Goal: Task Accomplishment & Management: Manage account settings

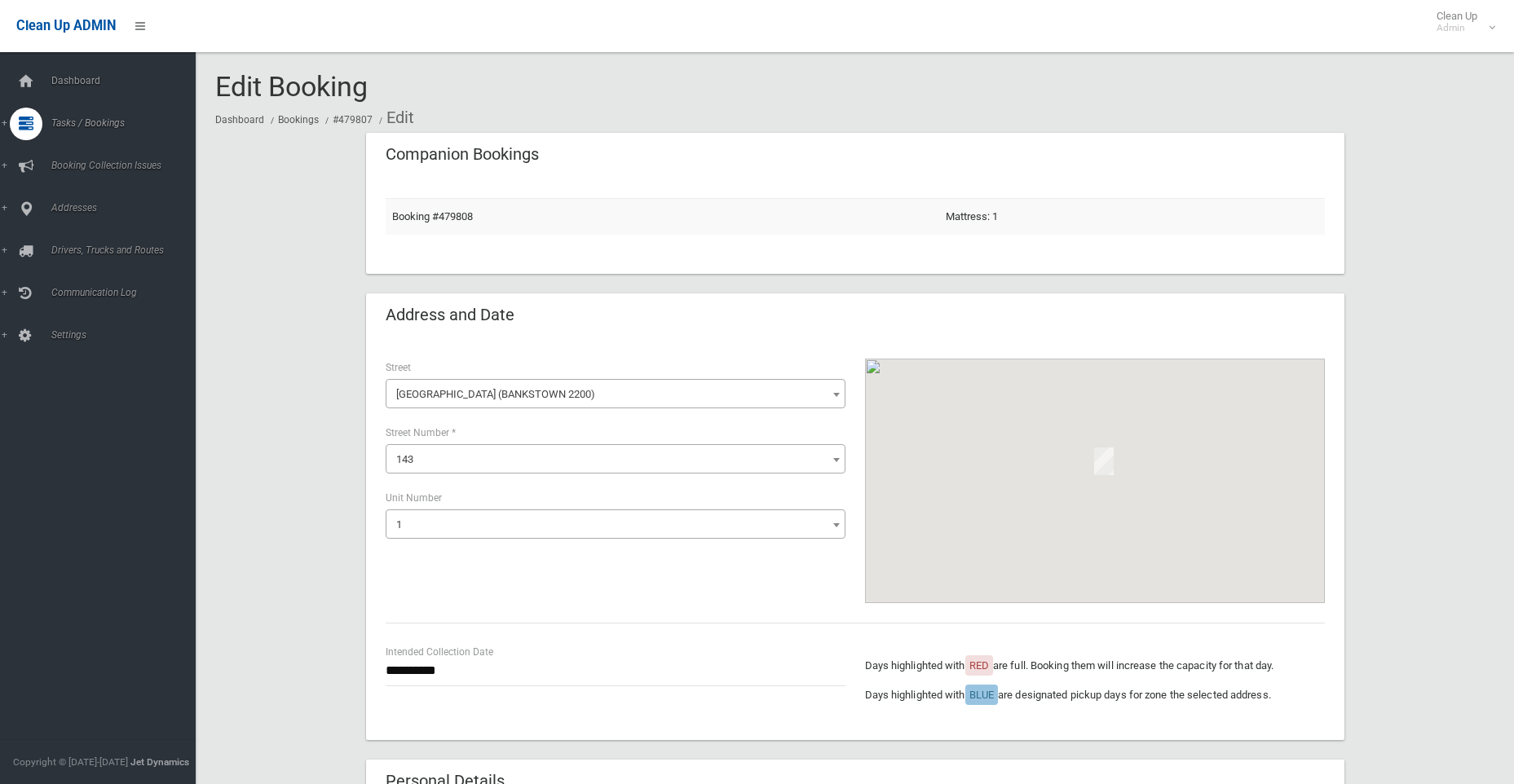
select select "*"
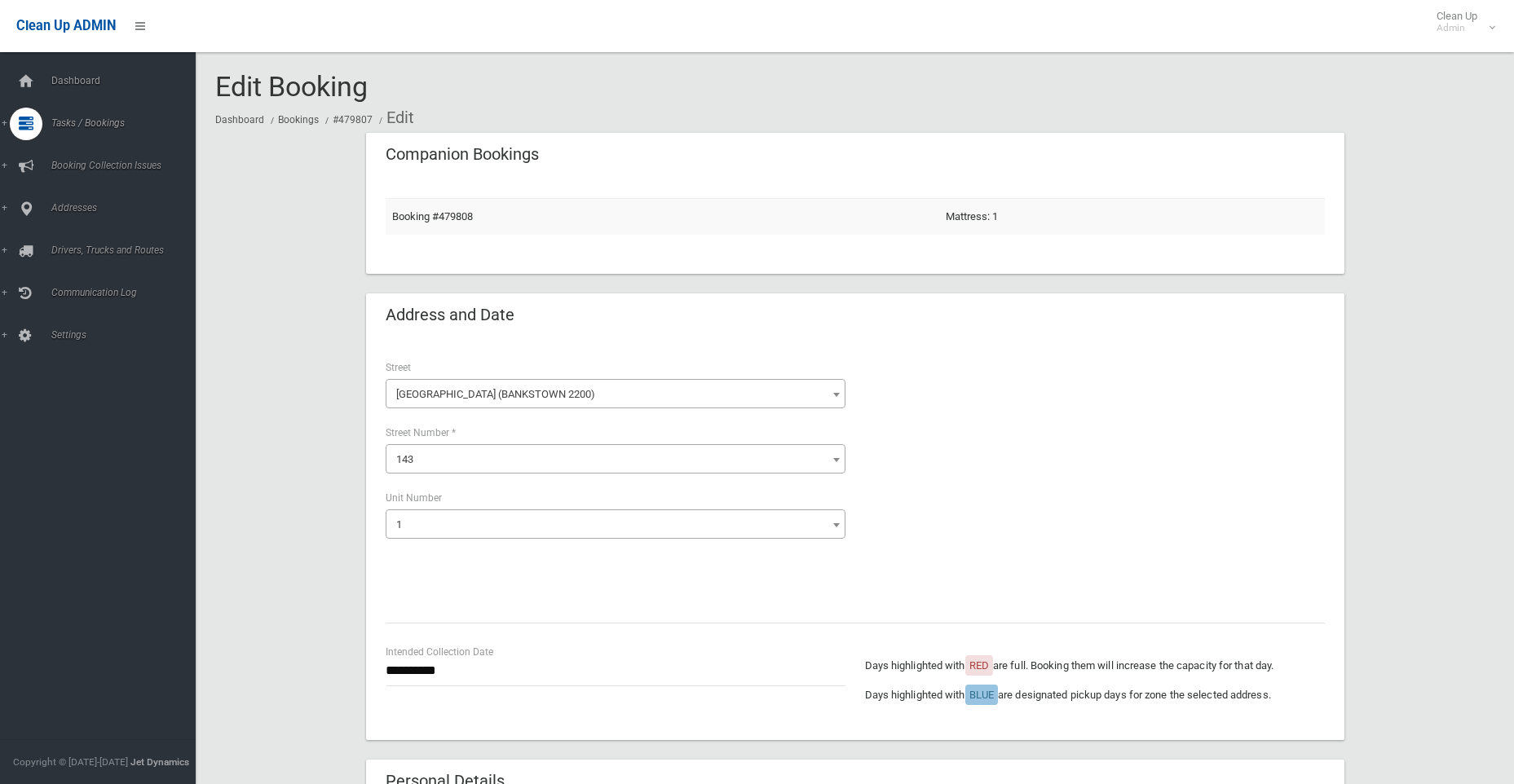
select select "*"
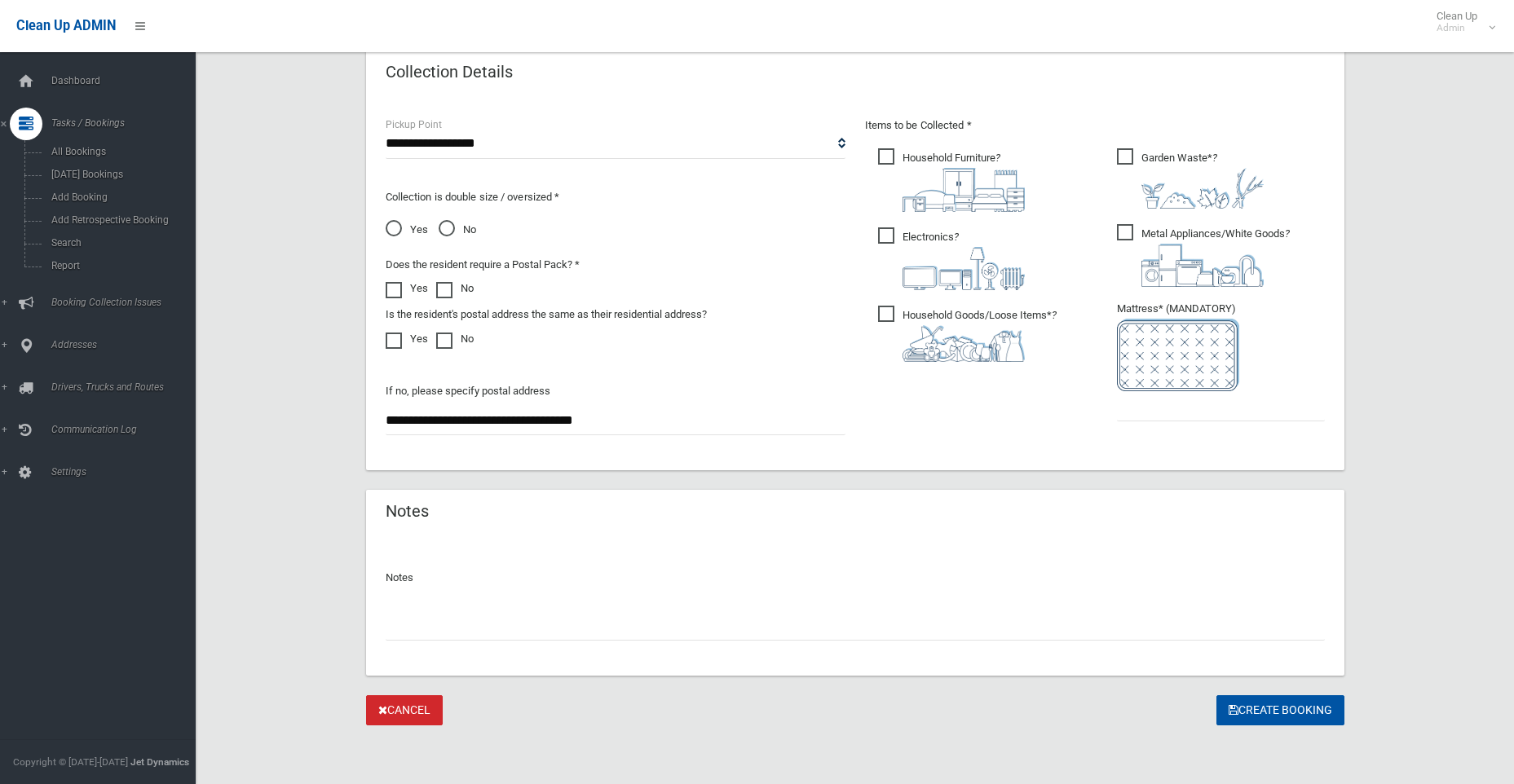
scroll to position [829, 0]
click at [57, 239] on span "Search" at bounding box center [120, 243] width 147 height 12
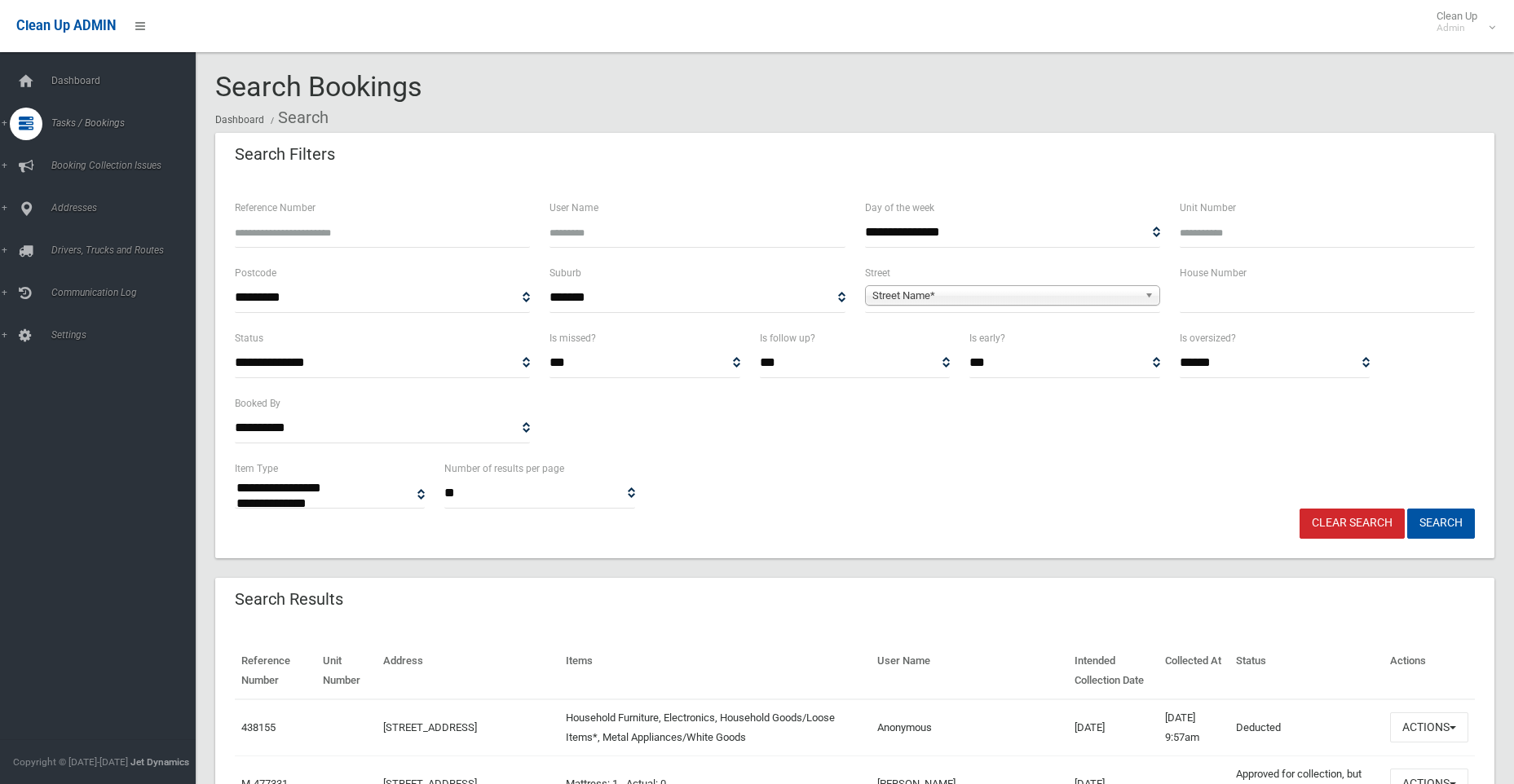
select select
click at [1210, 299] on input "text" at bounding box center [1327, 298] width 295 height 30
type input "*"
click at [989, 294] on span "Street Name*" at bounding box center [1005, 296] width 266 height 20
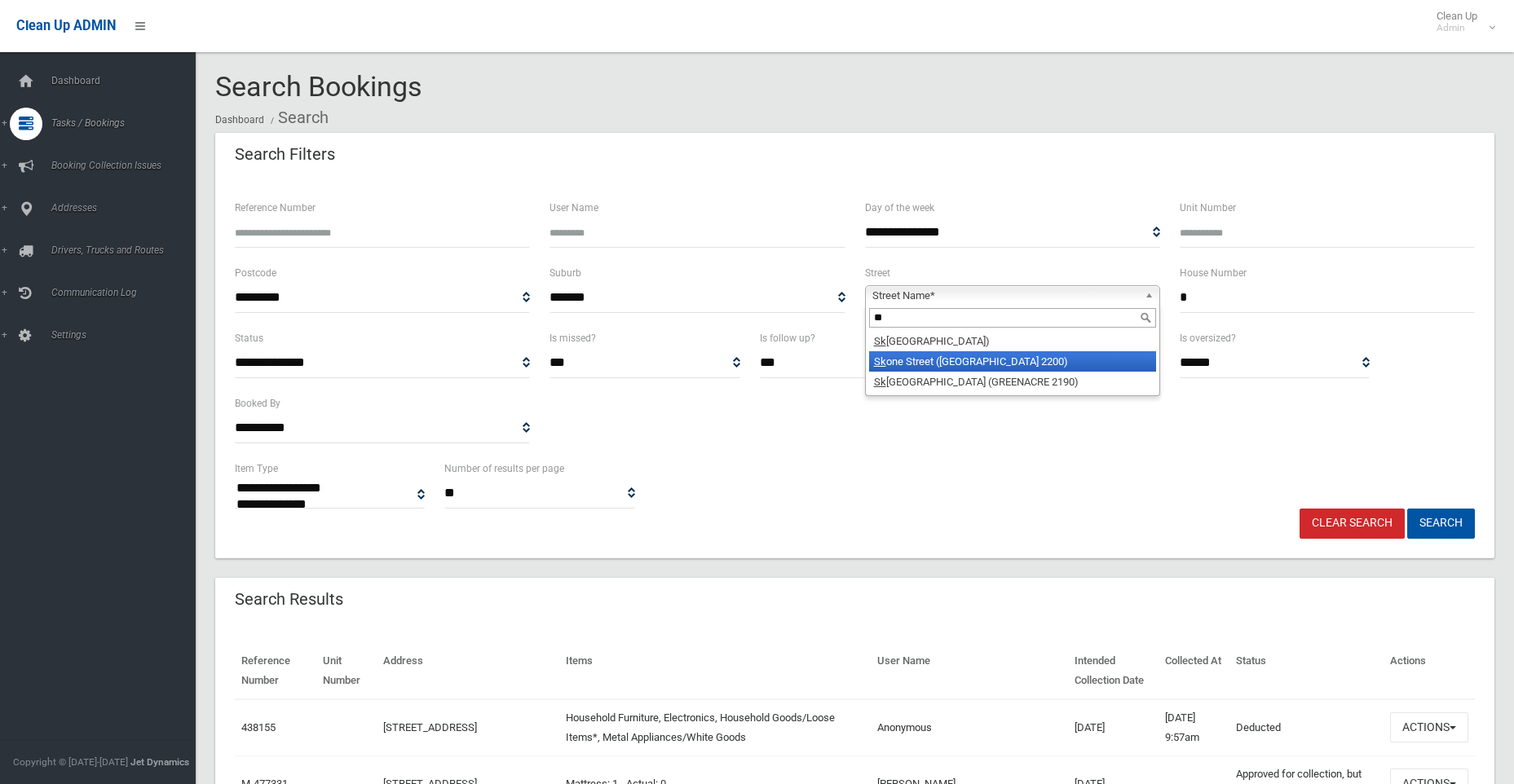
type input "**"
click at [909, 363] on li "Sk one Street (CONDELL PARK 2200)" at bounding box center [1013, 361] width 287 height 21
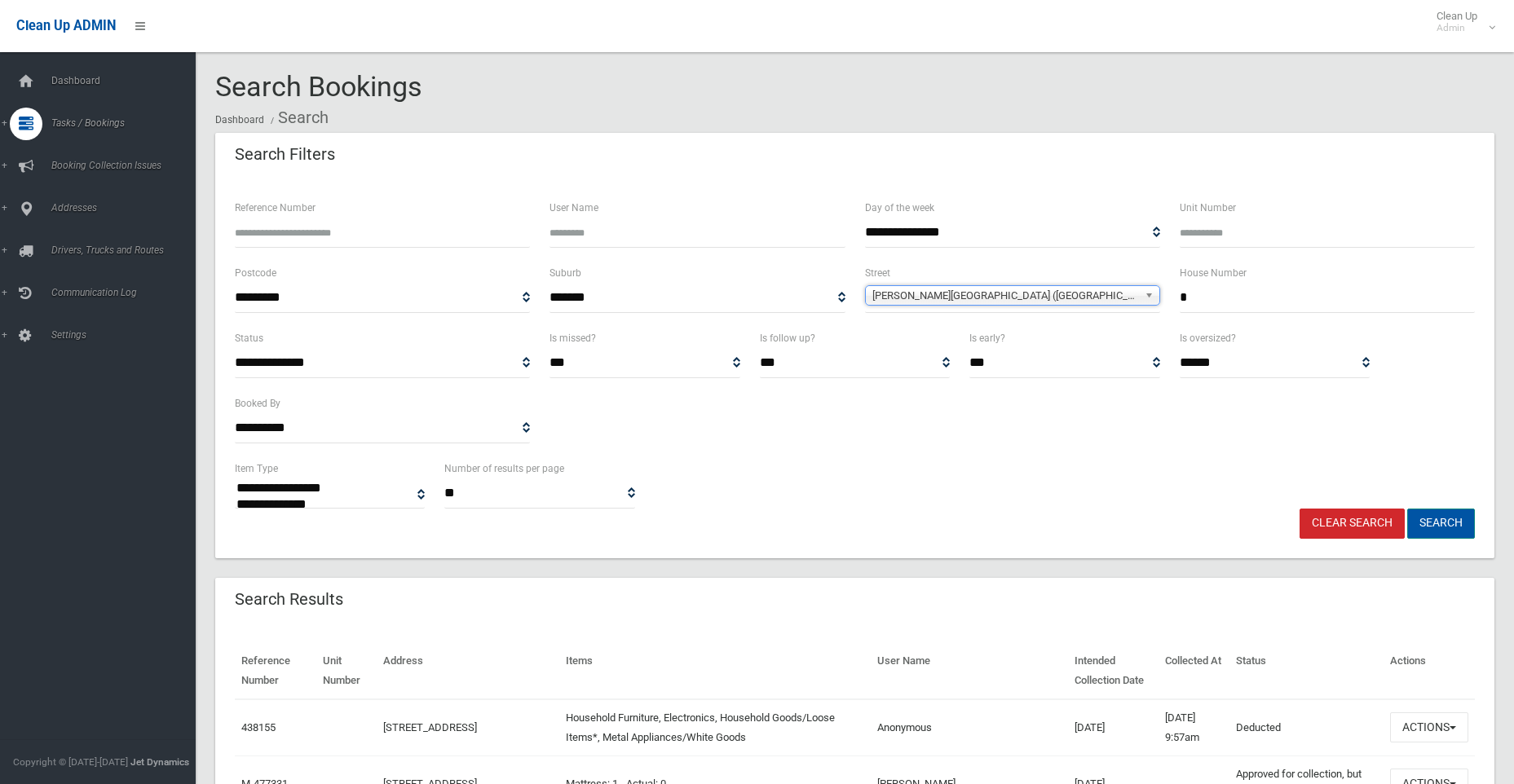
click at [1443, 519] on button "Search" at bounding box center [1441, 523] width 68 height 30
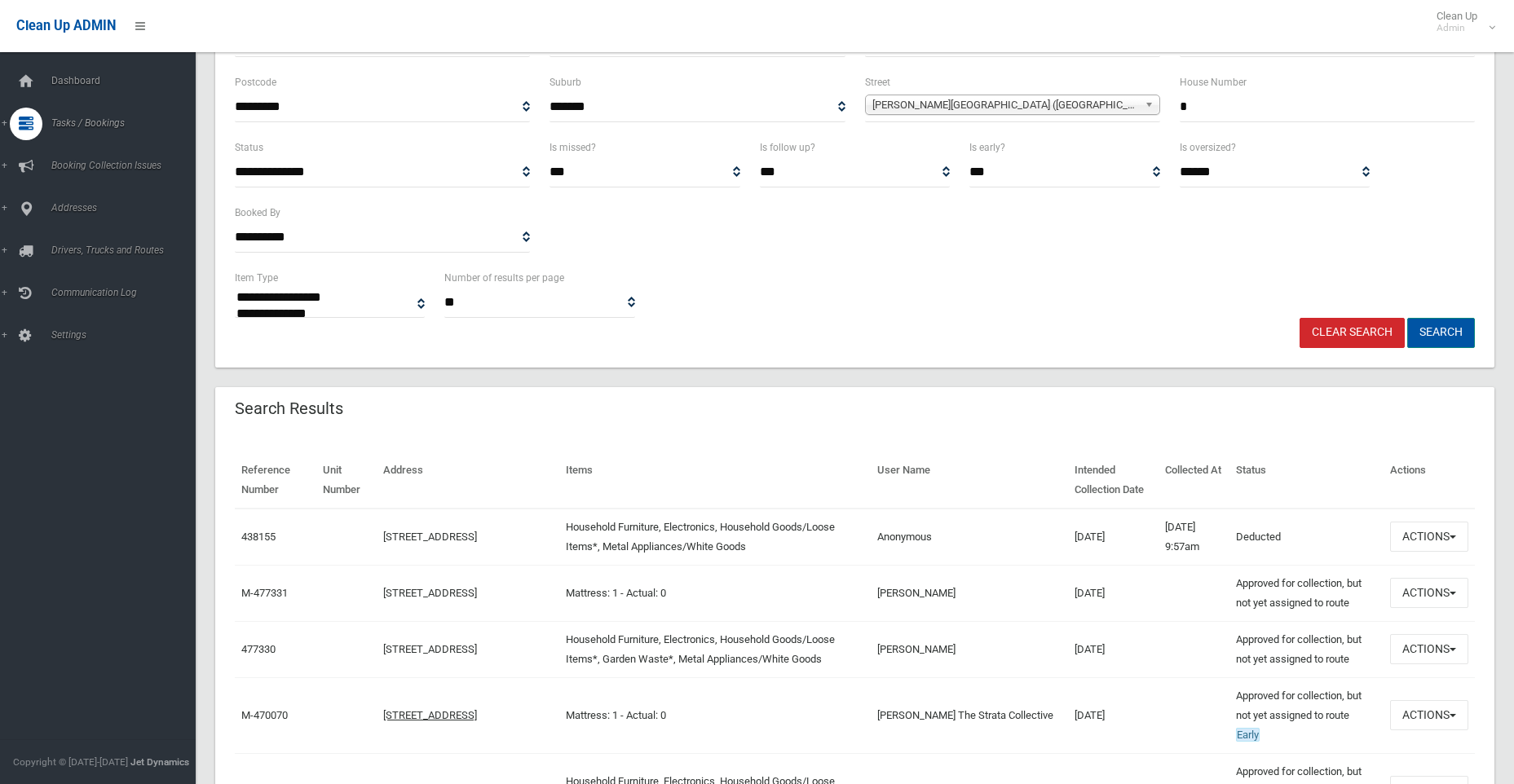
scroll to position [245, 0]
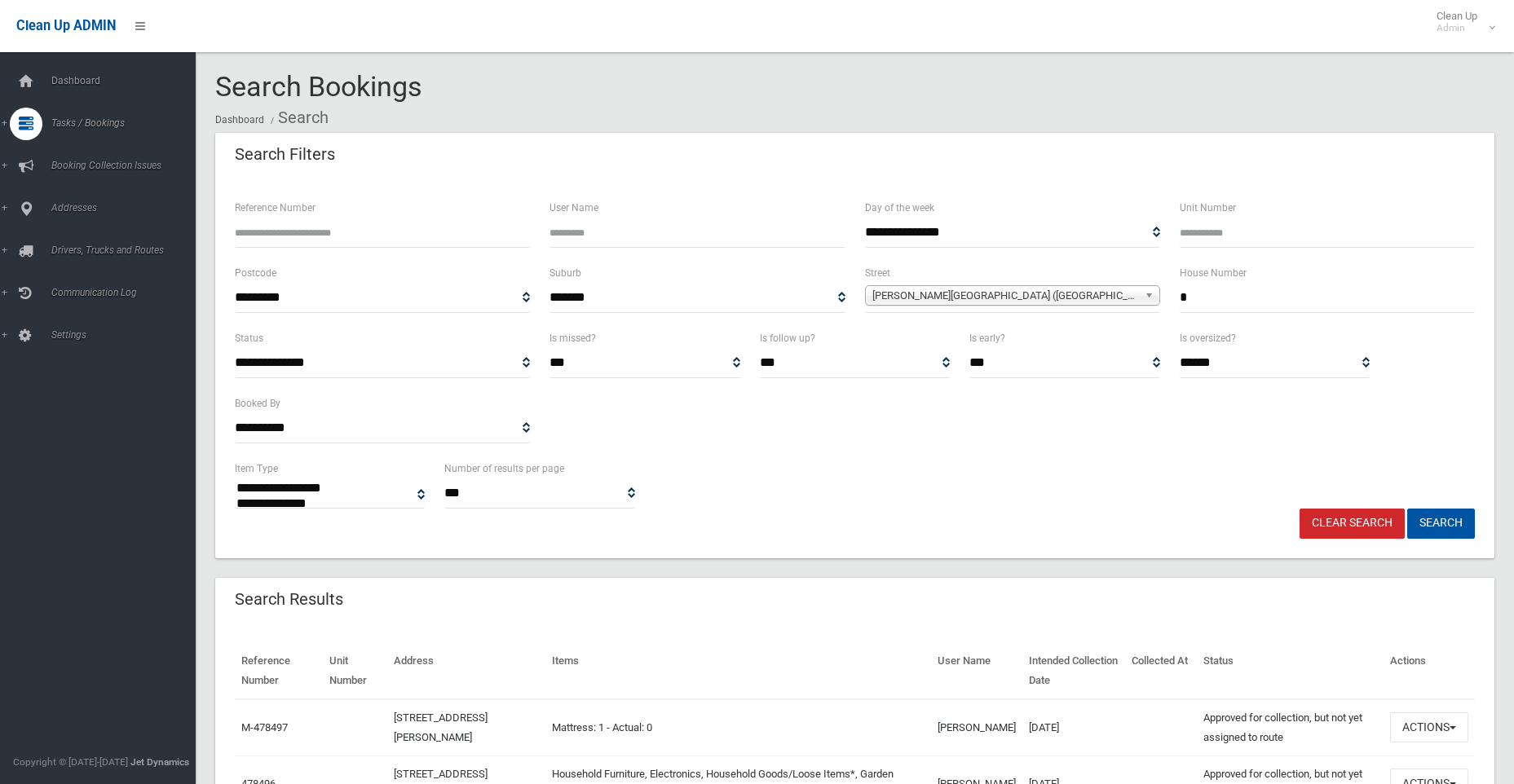
select select
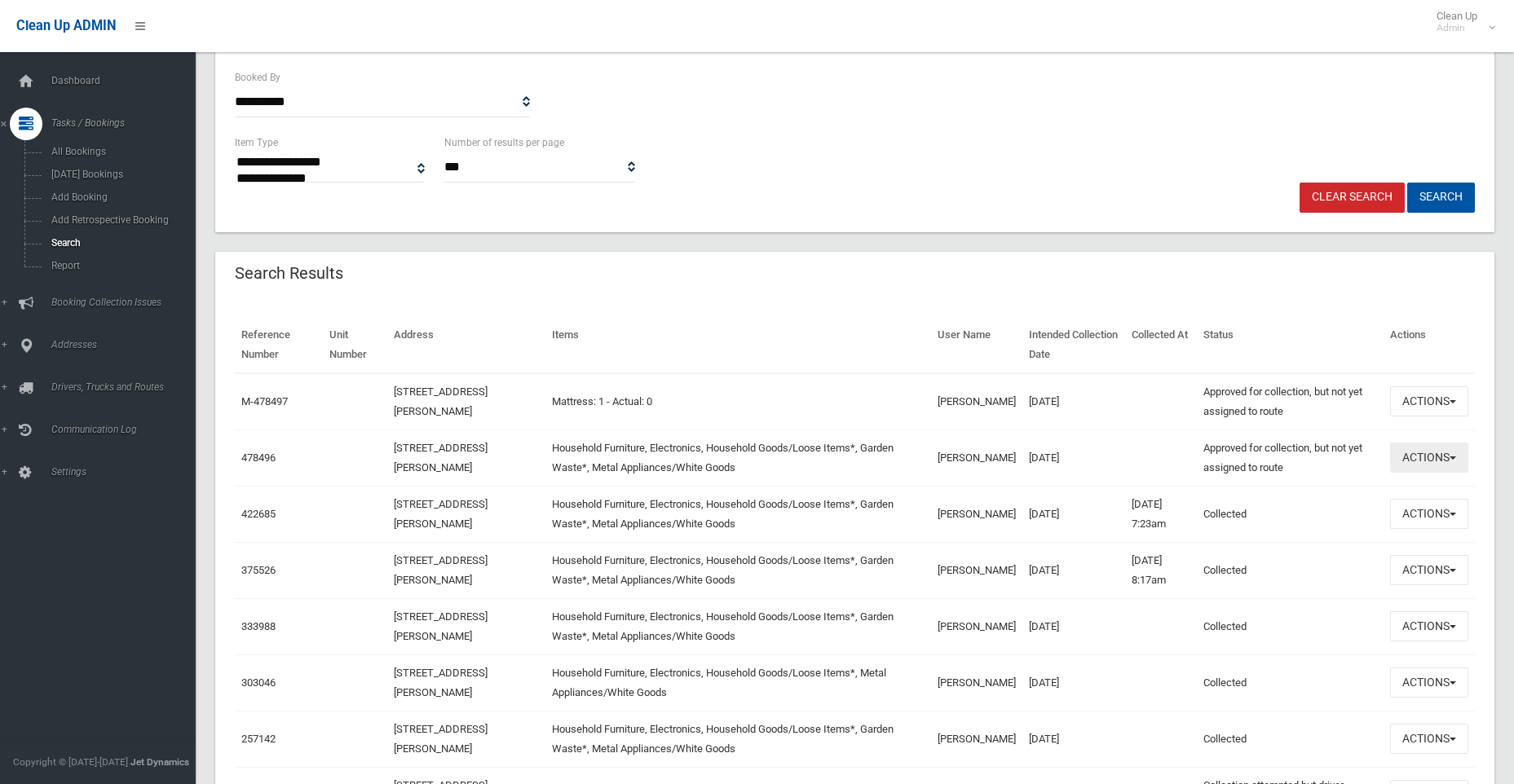
click at [1411, 459] on button "Actions" at bounding box center [1429, 457] width 79 height 30
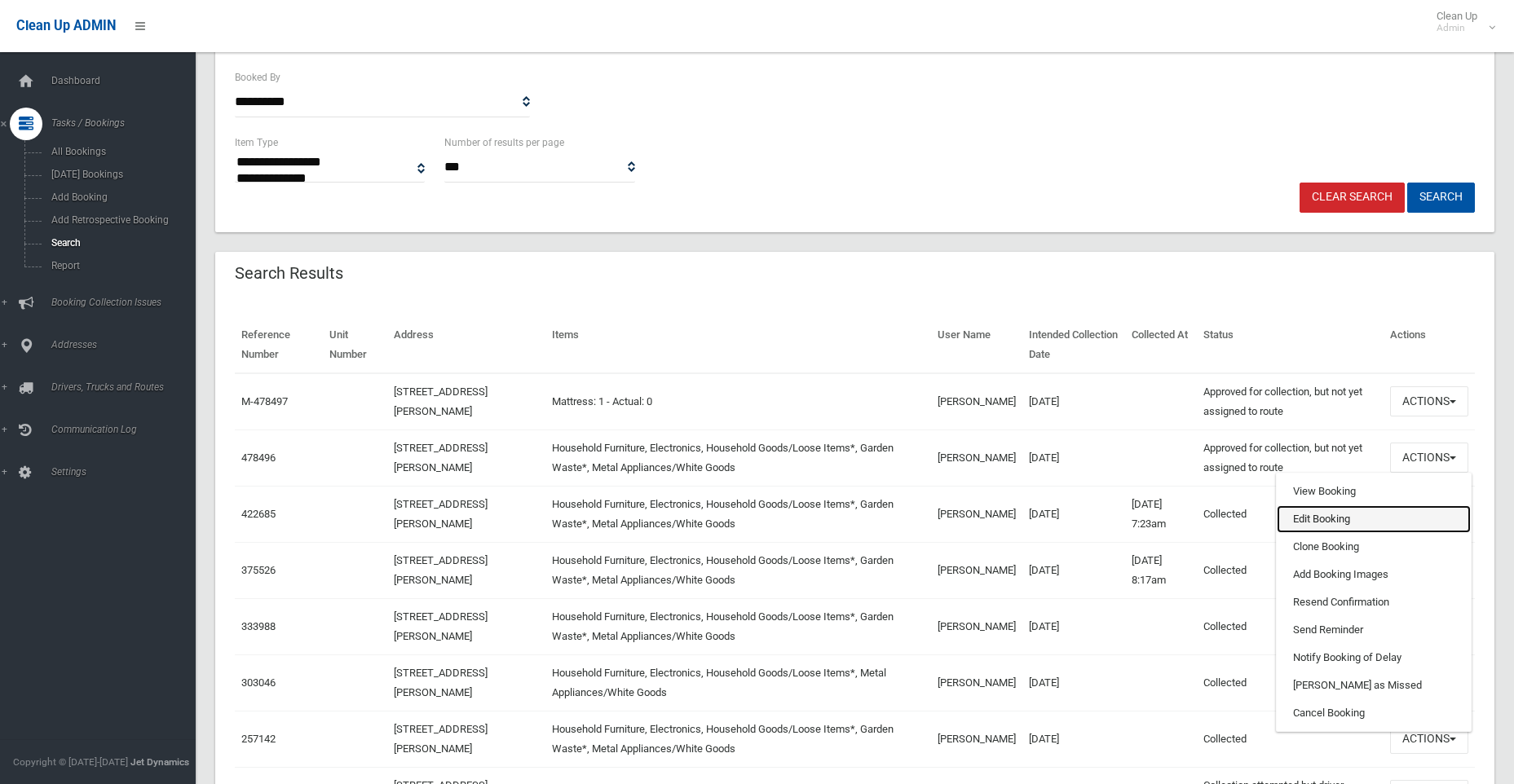
click at [1329, 518] on link "Edit Booking" at bounding box center [1373, 519] width 194 height 28
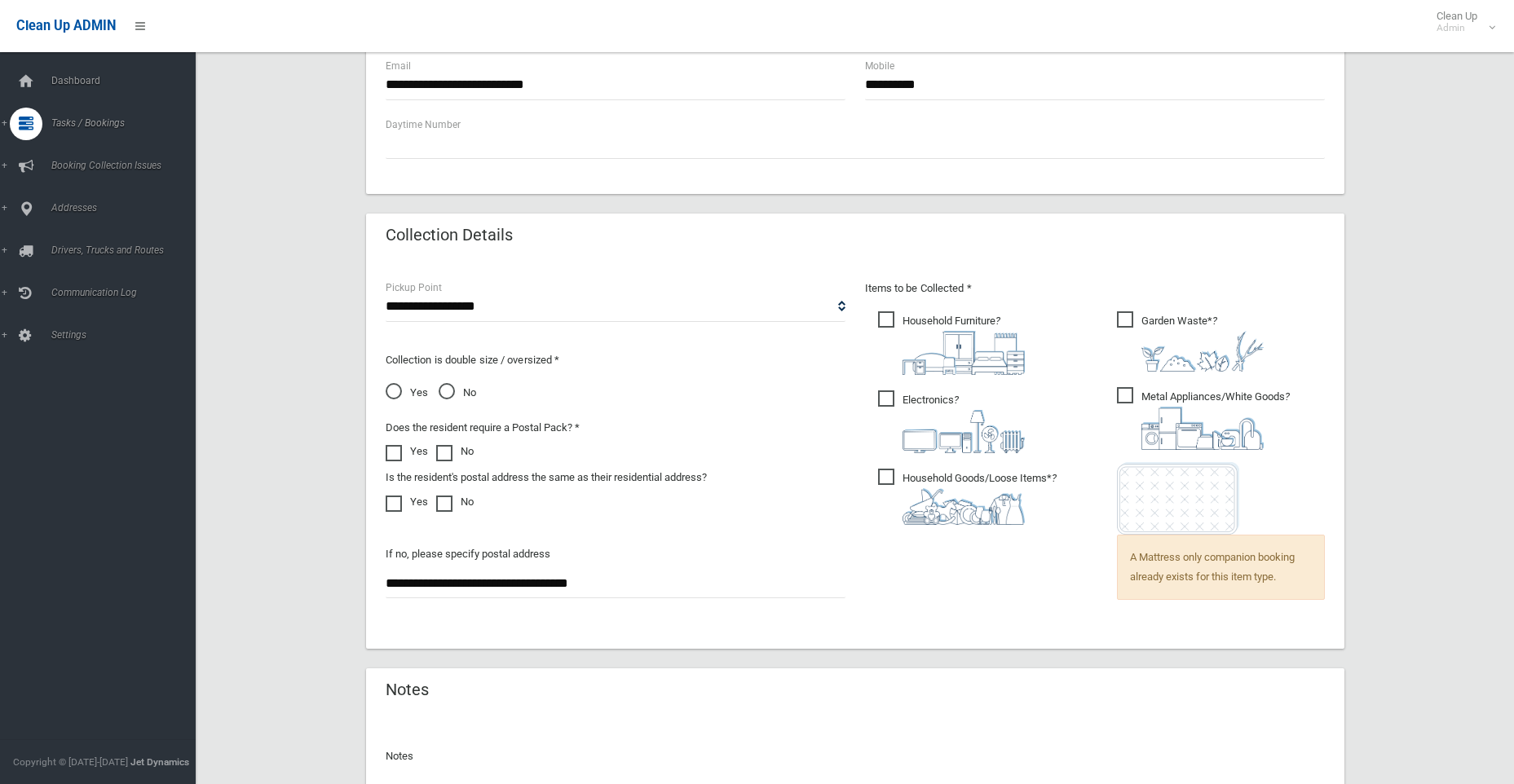
scroll to position [978, 0]
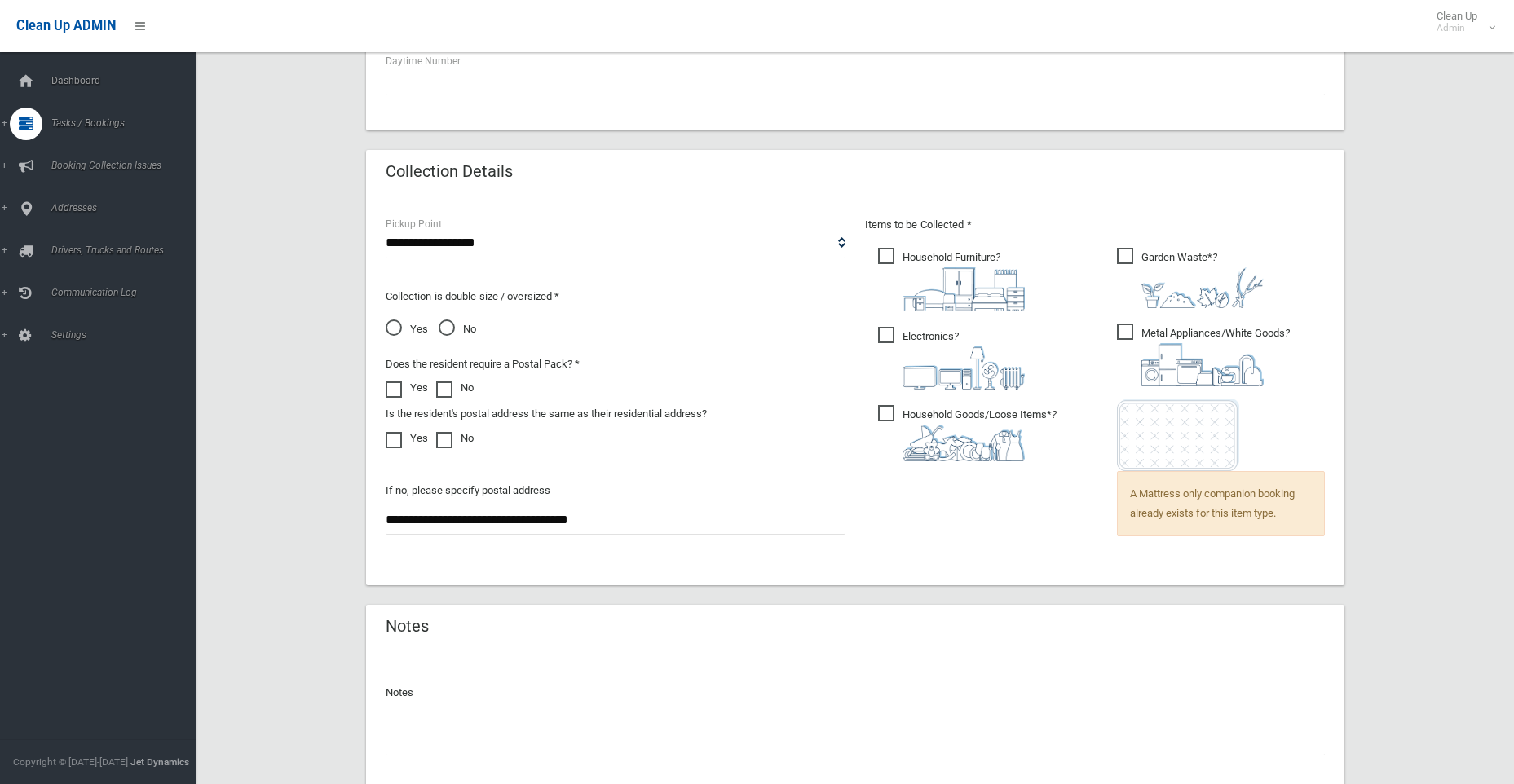
drag, startPoint x: 663, startPoint y: 523, endPoint x: 345, endPoint y: 528, distance: 318.0
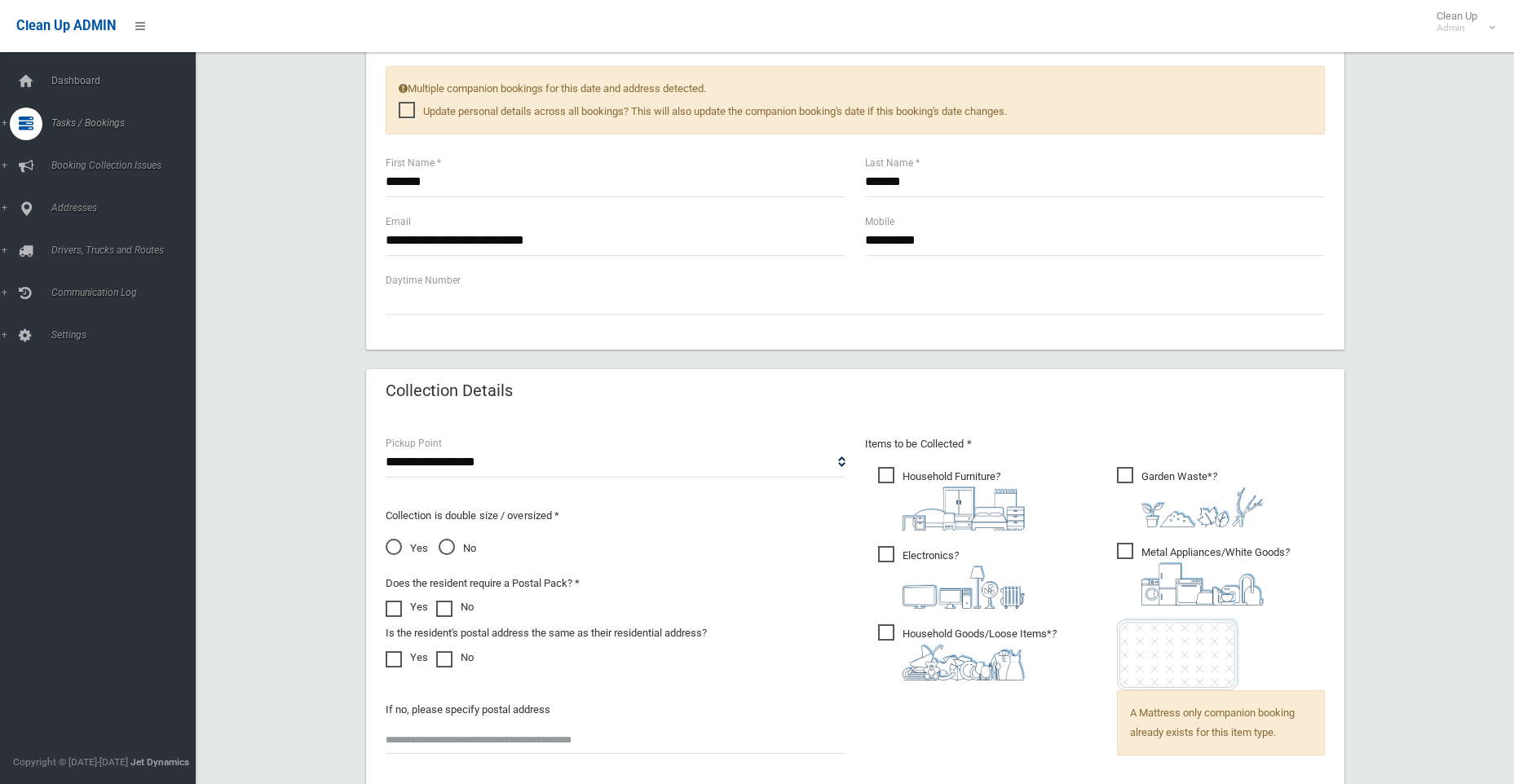
scroll to position [815, 0]
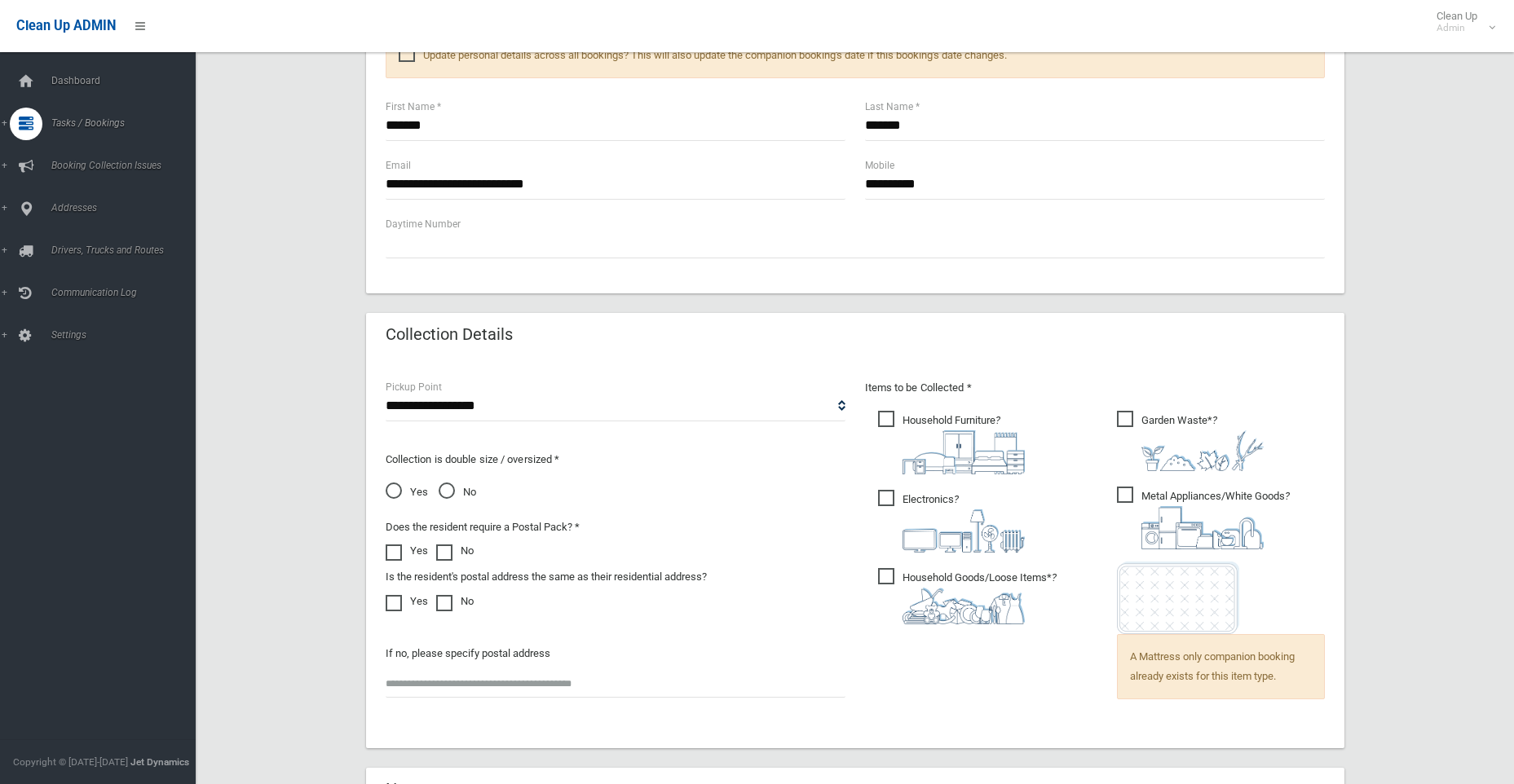
click at [393, 489] on span "Yes" at bounding box center [406, 492] width 42 height 20
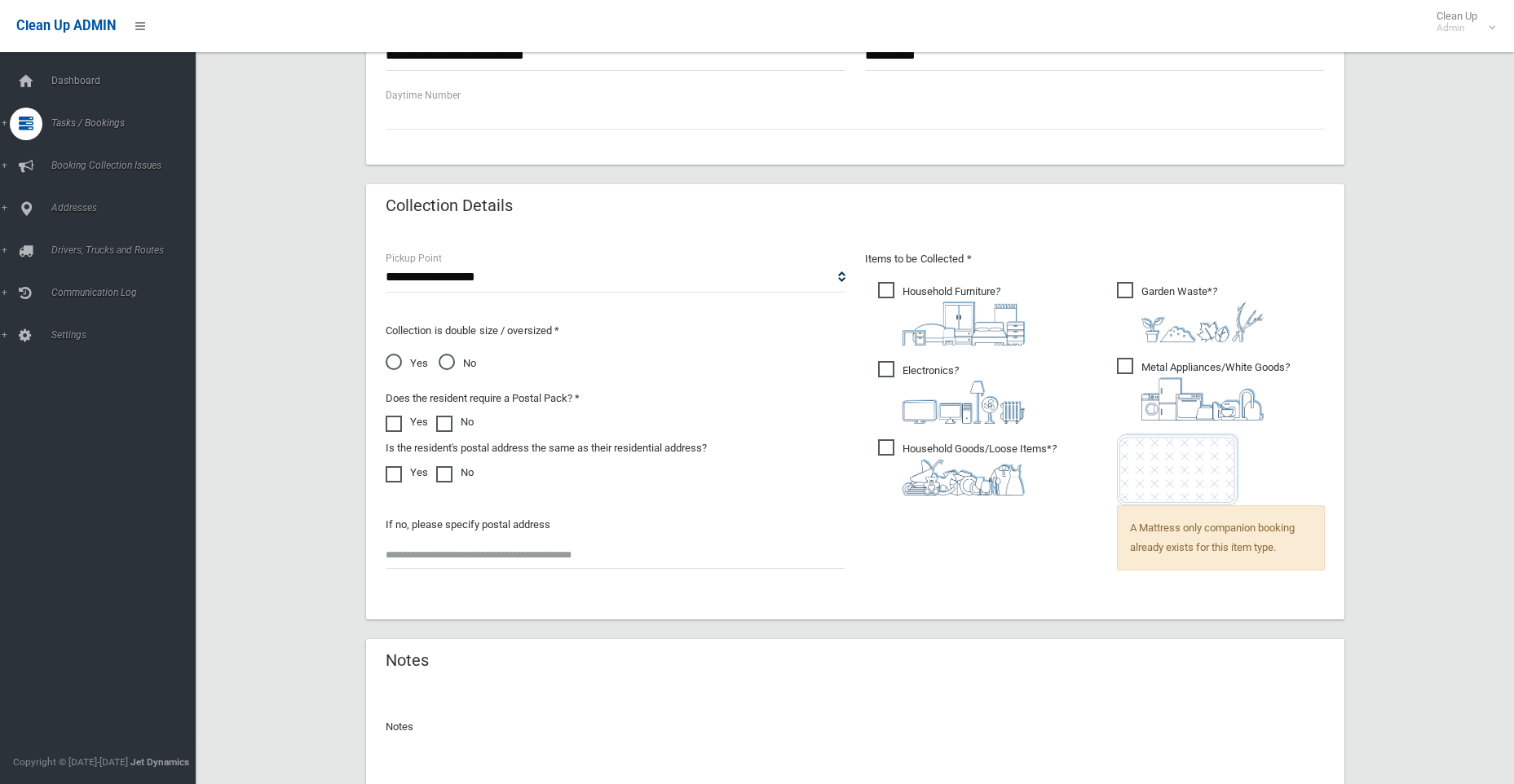
scroll to position [1092, 0]
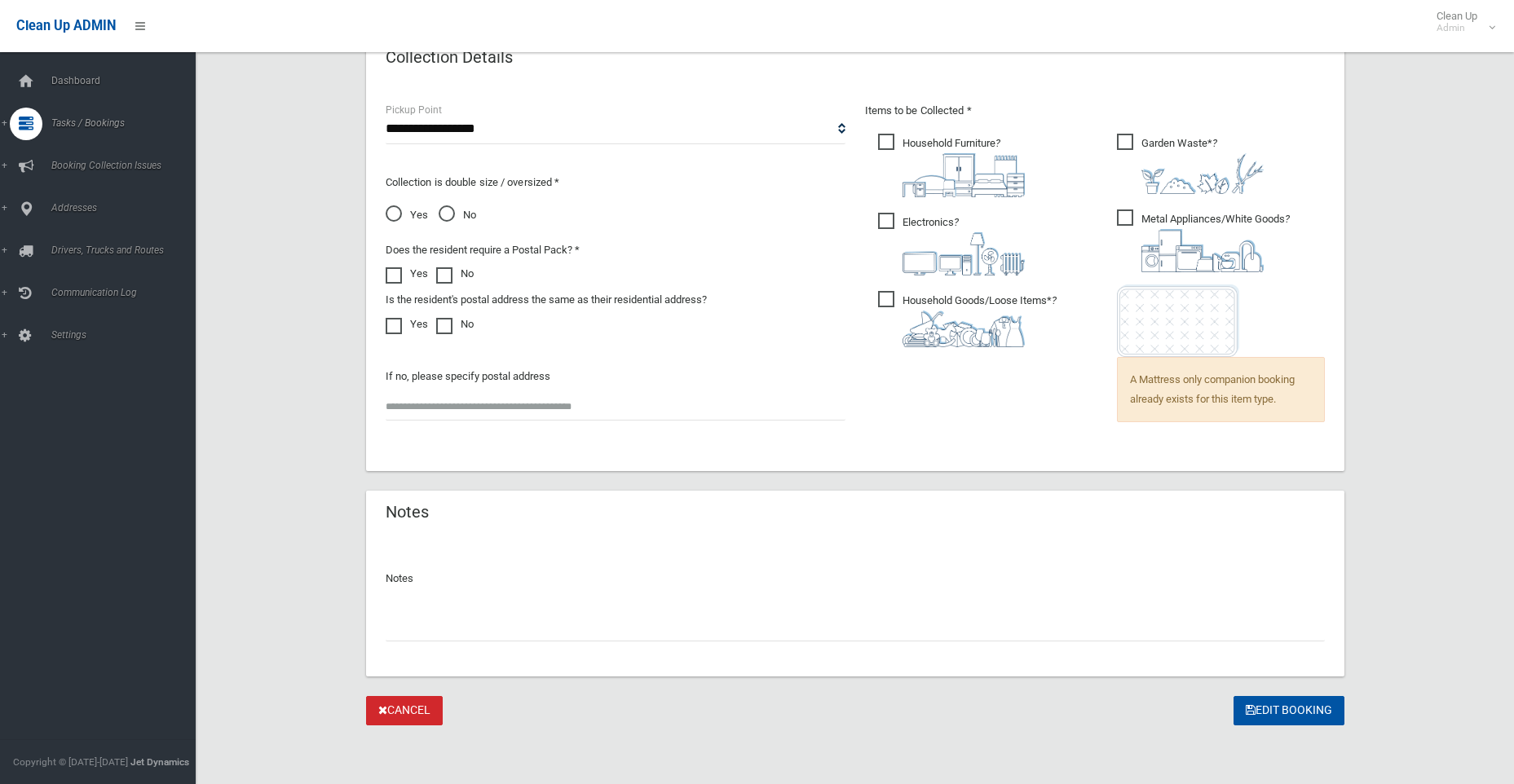
click at [446, 631] on input "text" at bounding box center [855, 626] width 939 height 30
drag, startPoint x: 890, startPoint y: 622, endPoint x: 347, endPoint y: 619, distance: 543.0
drag, startPoint x: 773, startPoint y: 630, endPoint x: 387, endPoint y: 609, distance: 386.6
click at [387, 609] on div "**********" at bounding box center [855, 619] width 939 height 43
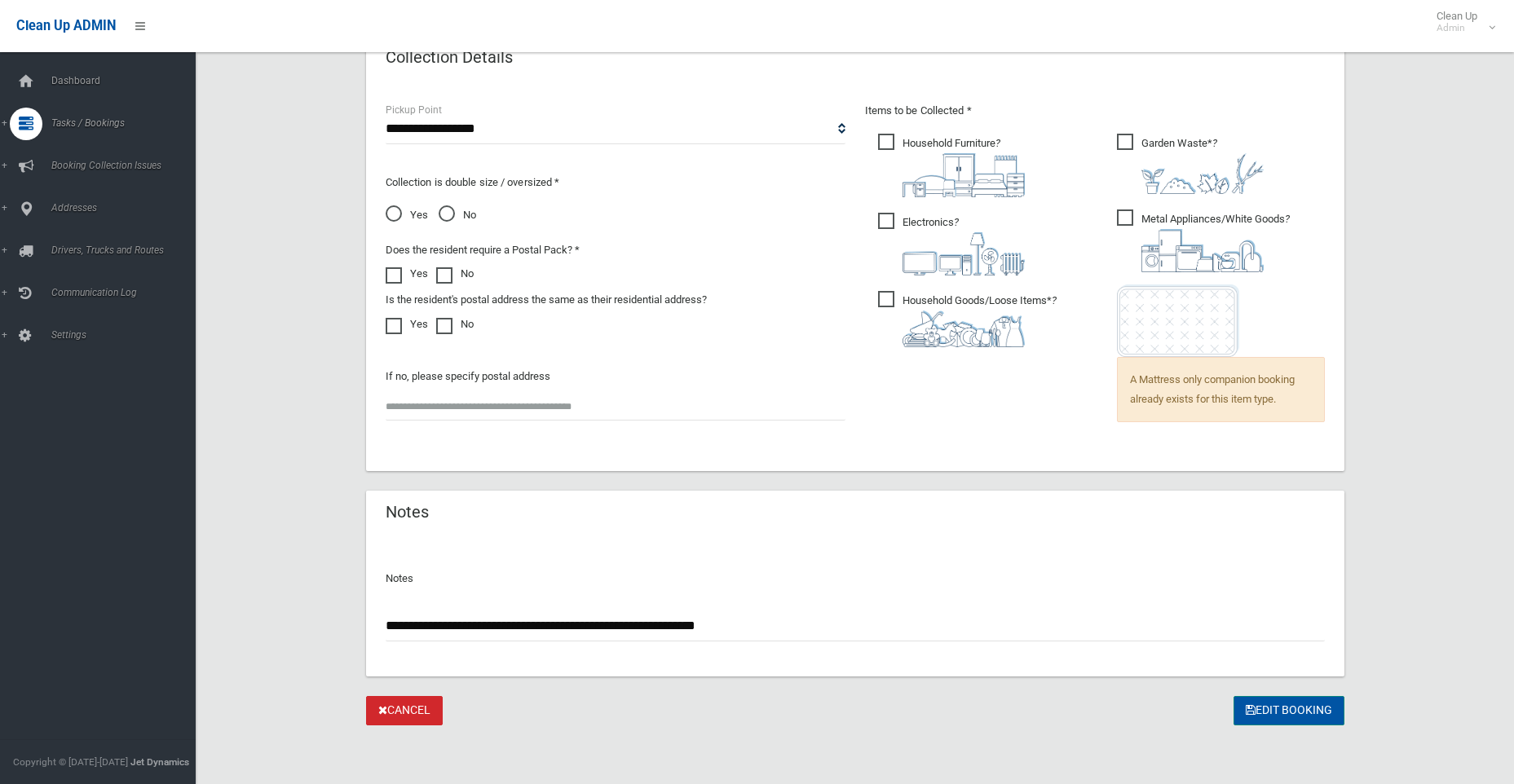
type input "**********"
click at [1302, 707] on button "Edit Booking" at bounding box center [1289, 711] width 111 height 30
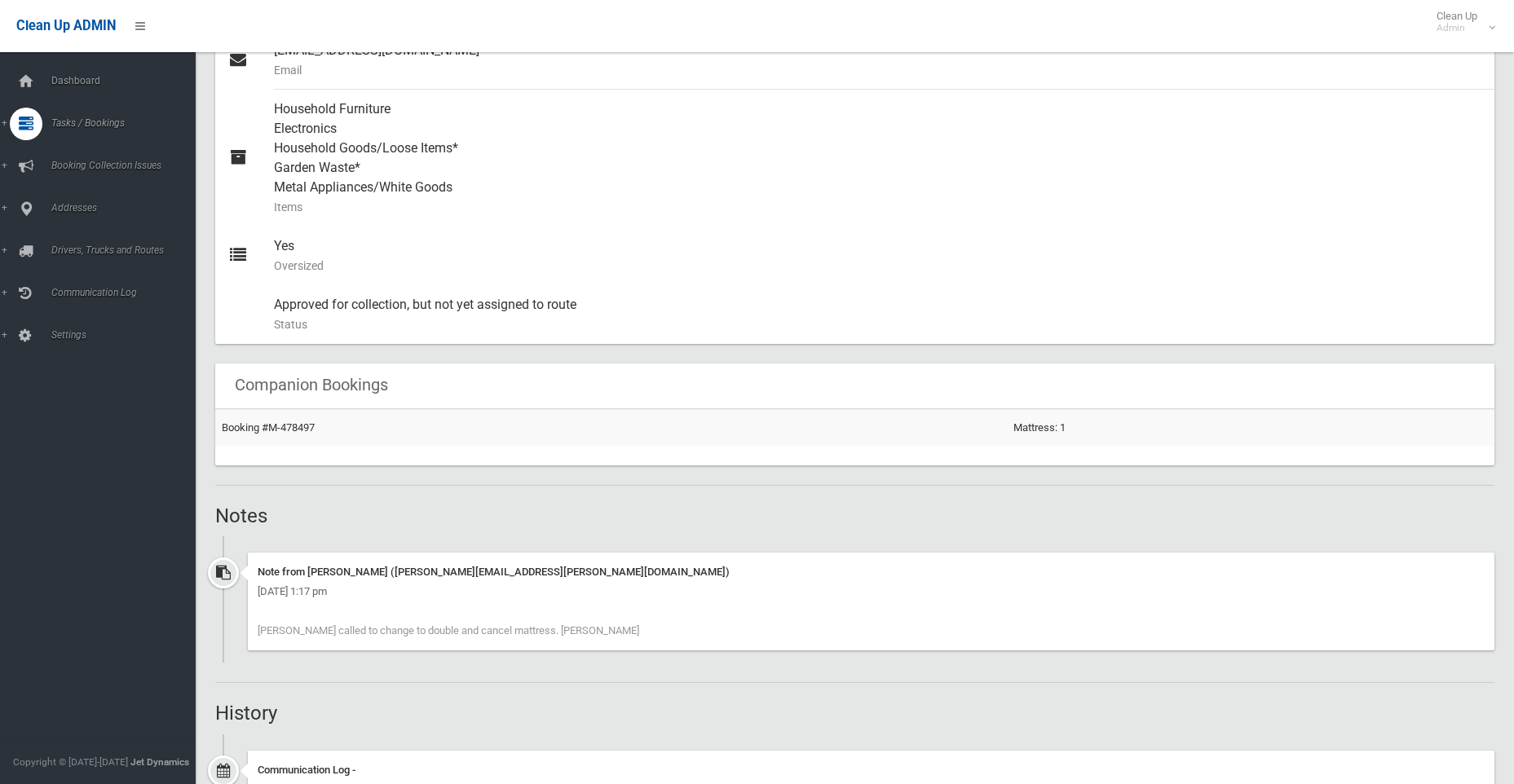
scroll to position [734, 0]
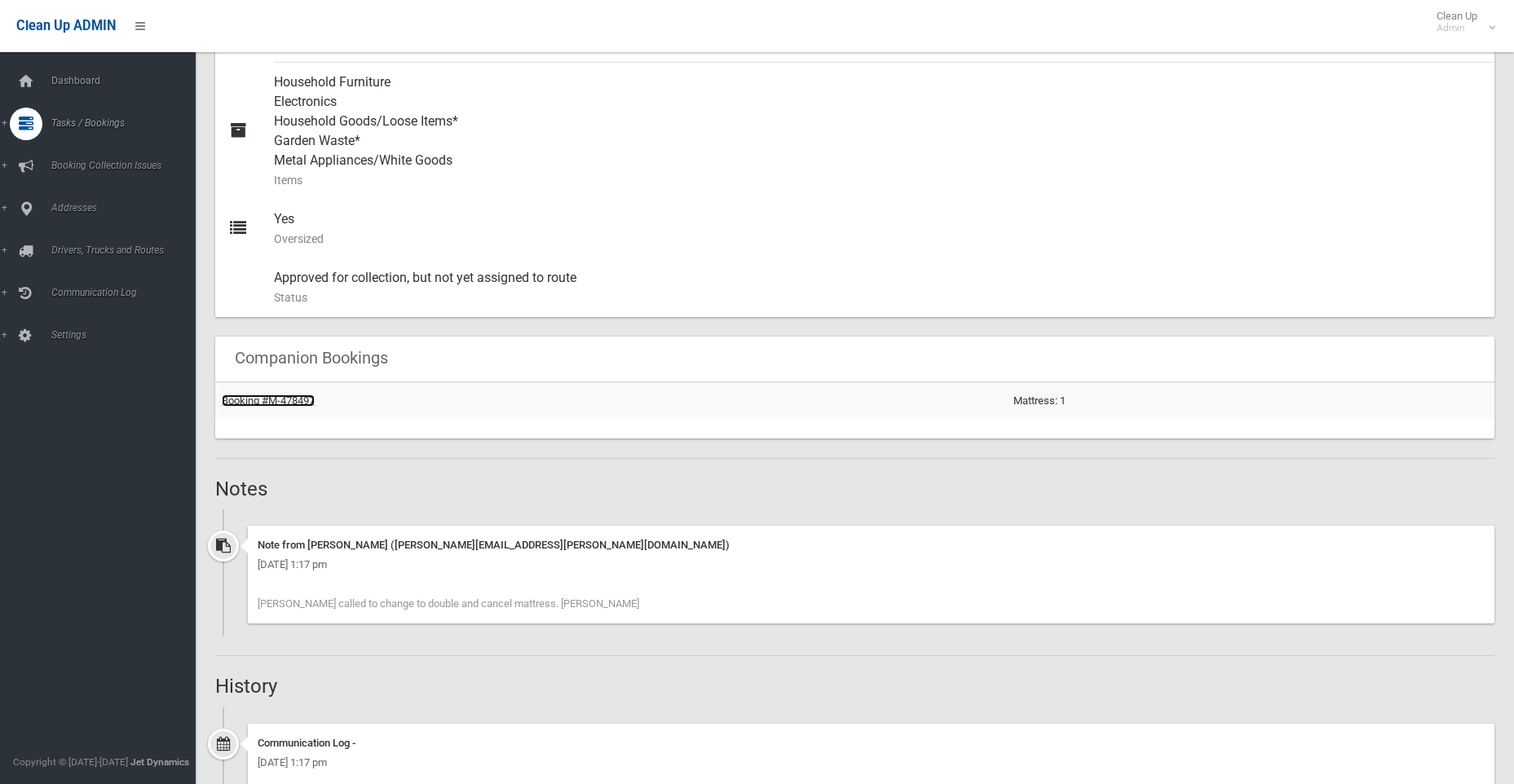
click at [307, 395] on link "Booking #M-478497" at bounding box center [268, 400] width 93 height 12
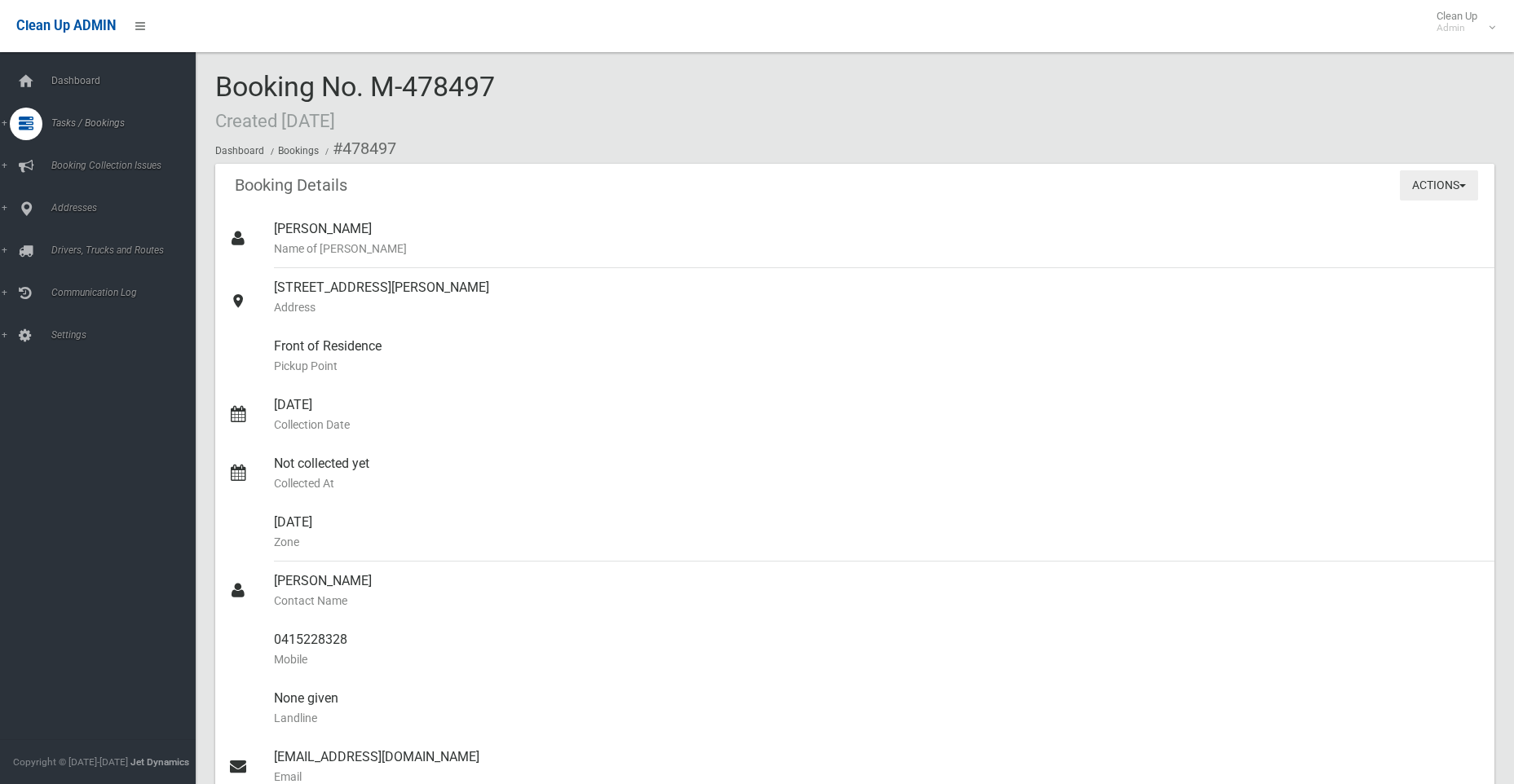
click at [1452, 182] on button "Actions" at bounding box center [1439, 185] width 79 height 30
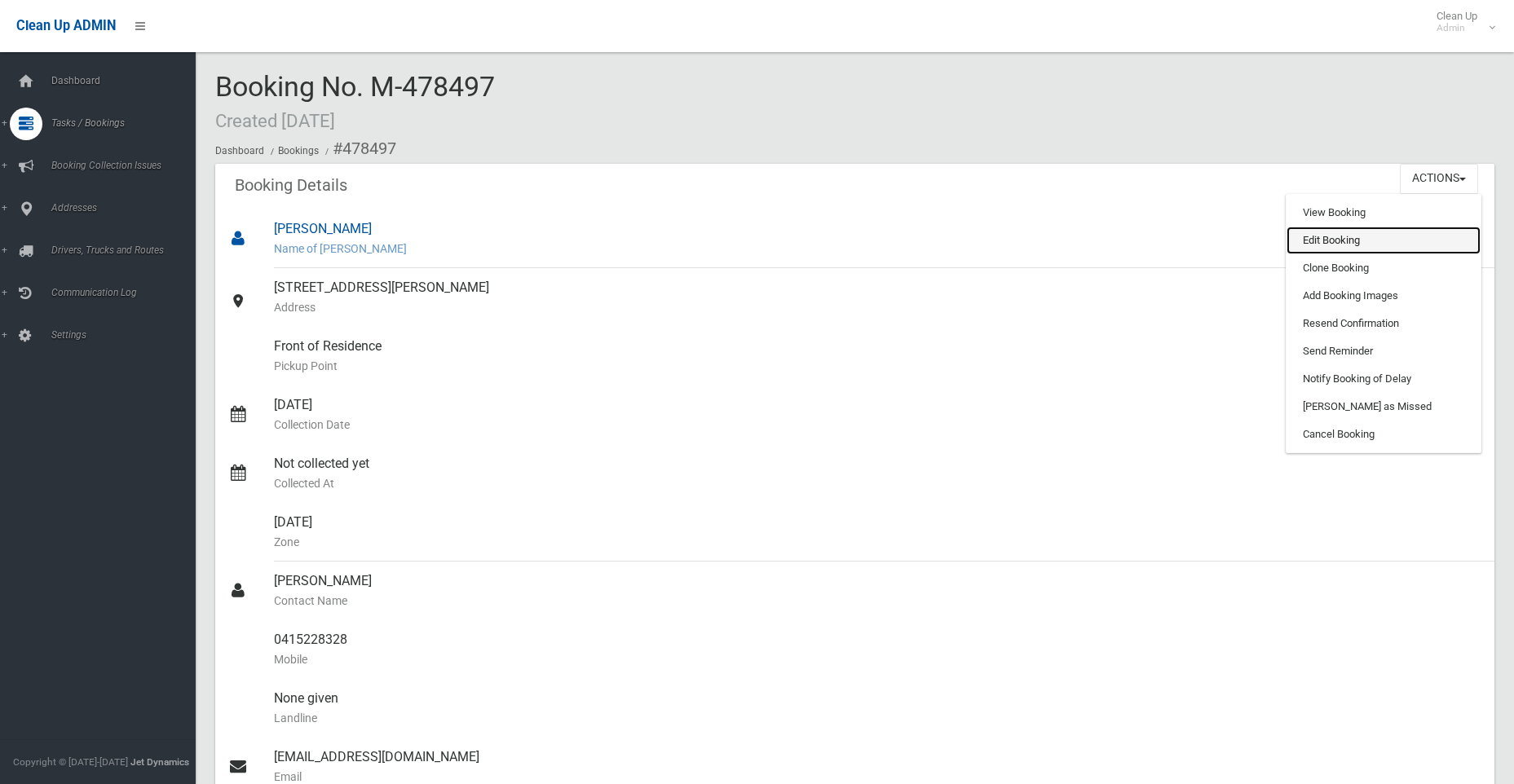
click at [1325, 240] on link "Edit Booking" at bounding box center [1383, 241] width 194 height 28
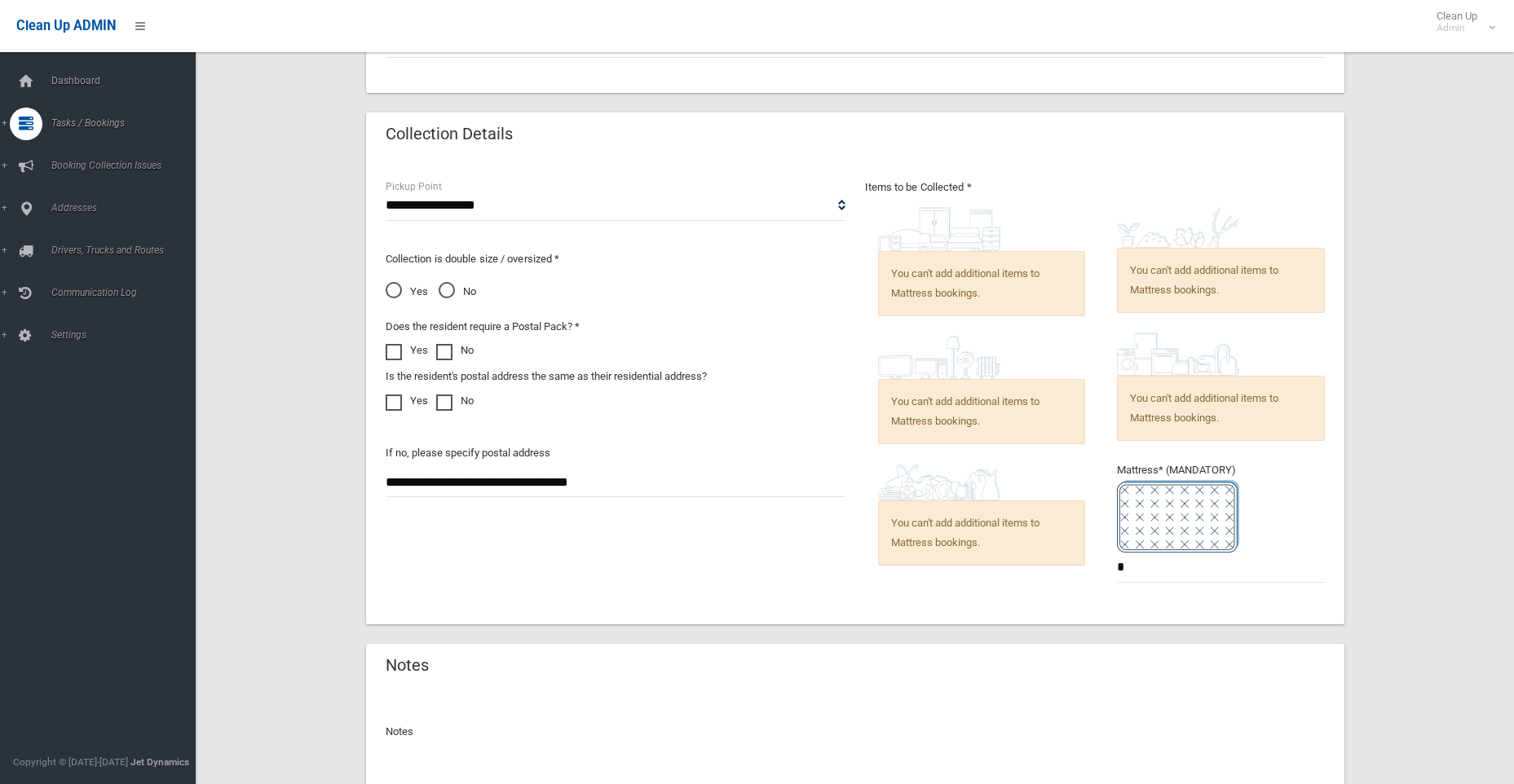
scroll to position [1169, 0]
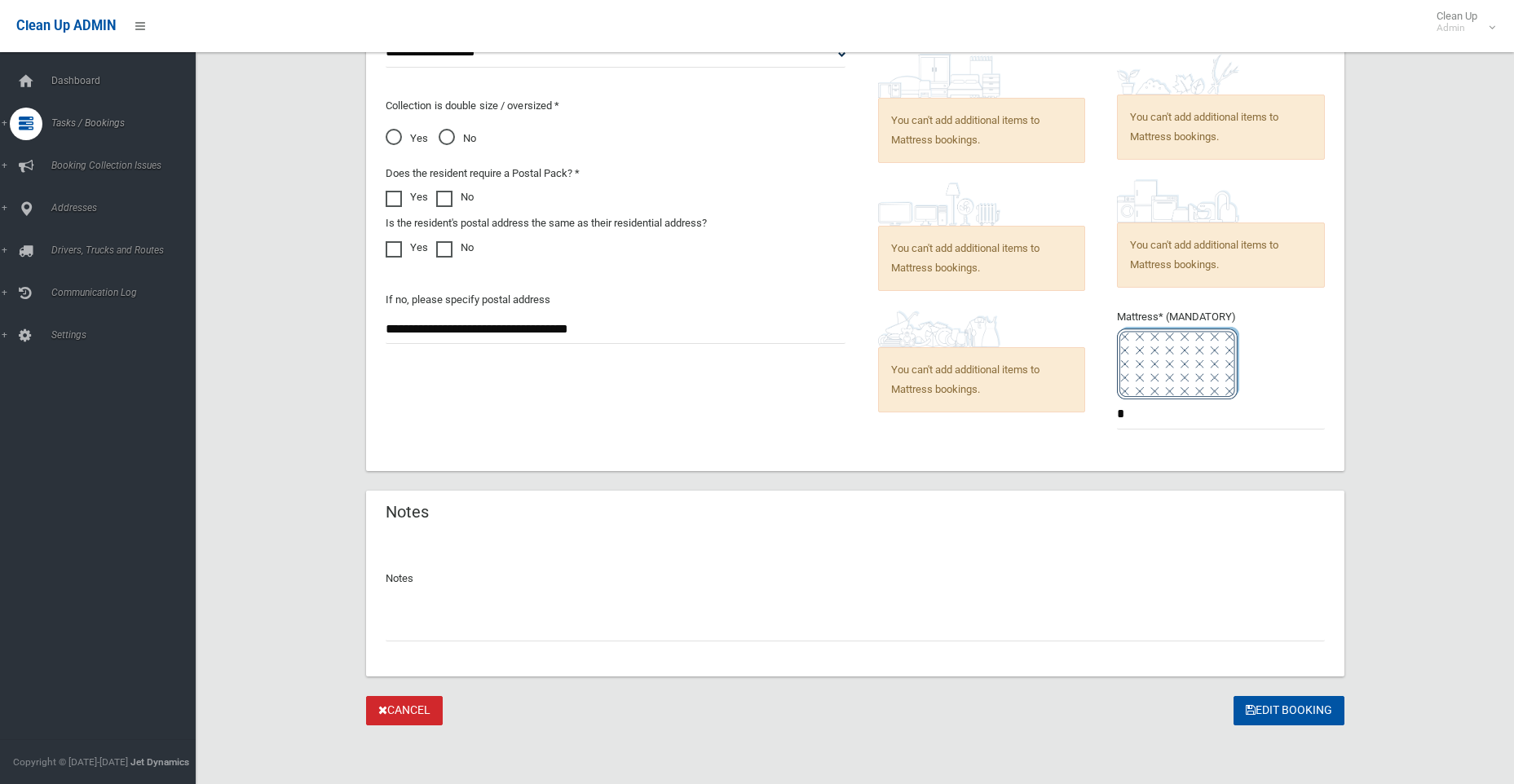
click at [481, 633] on input "text" at bounding box center [855, 626] width 939 height 30
paste input "**********"
type input "**********"
click at [1291, 711] on button "Edit Booking" at bounding box center [1289, 711] width 111 height 30
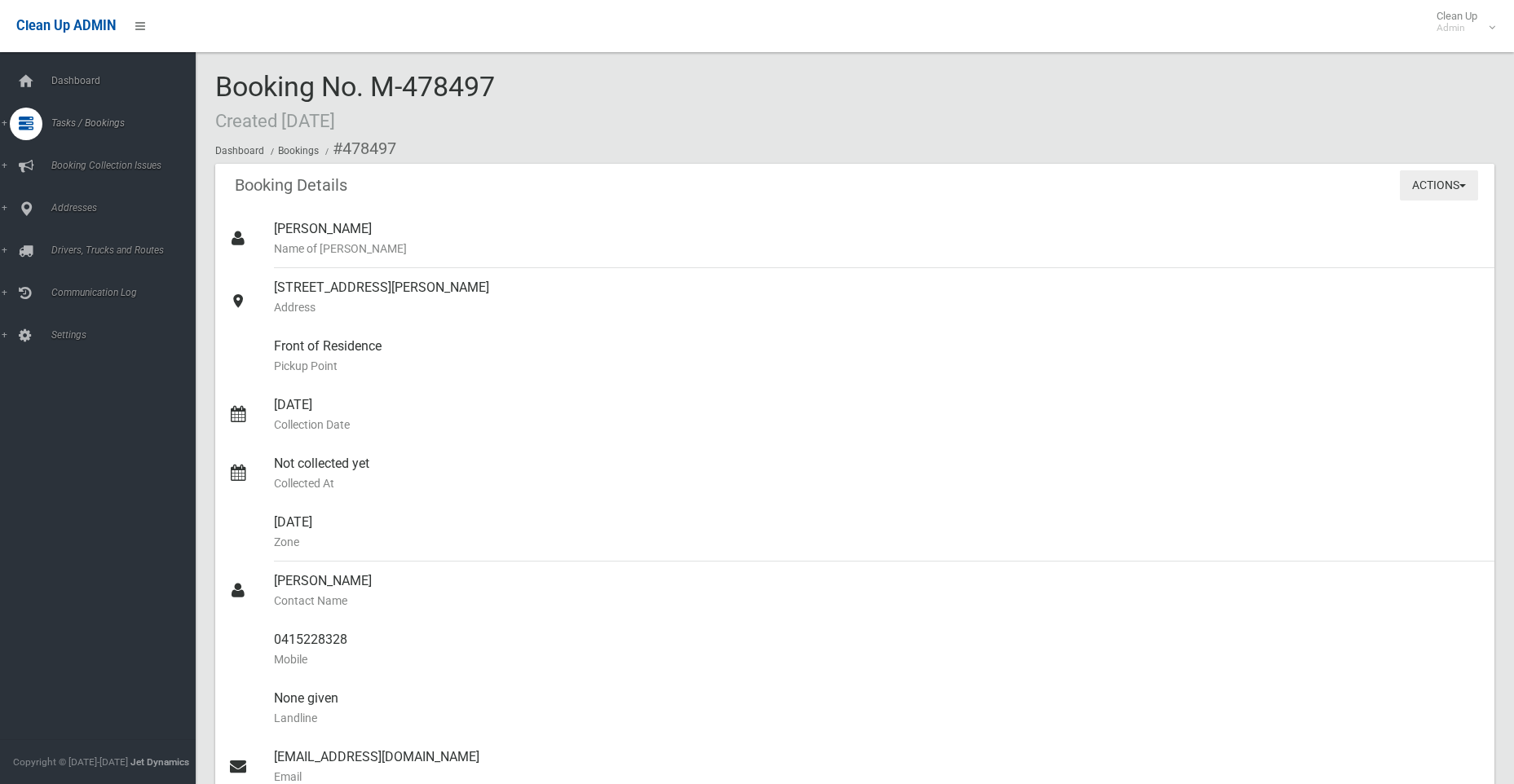
click at [1435, 182] on button "Actions" at bounding box center [1439, 185] width 79 height 30
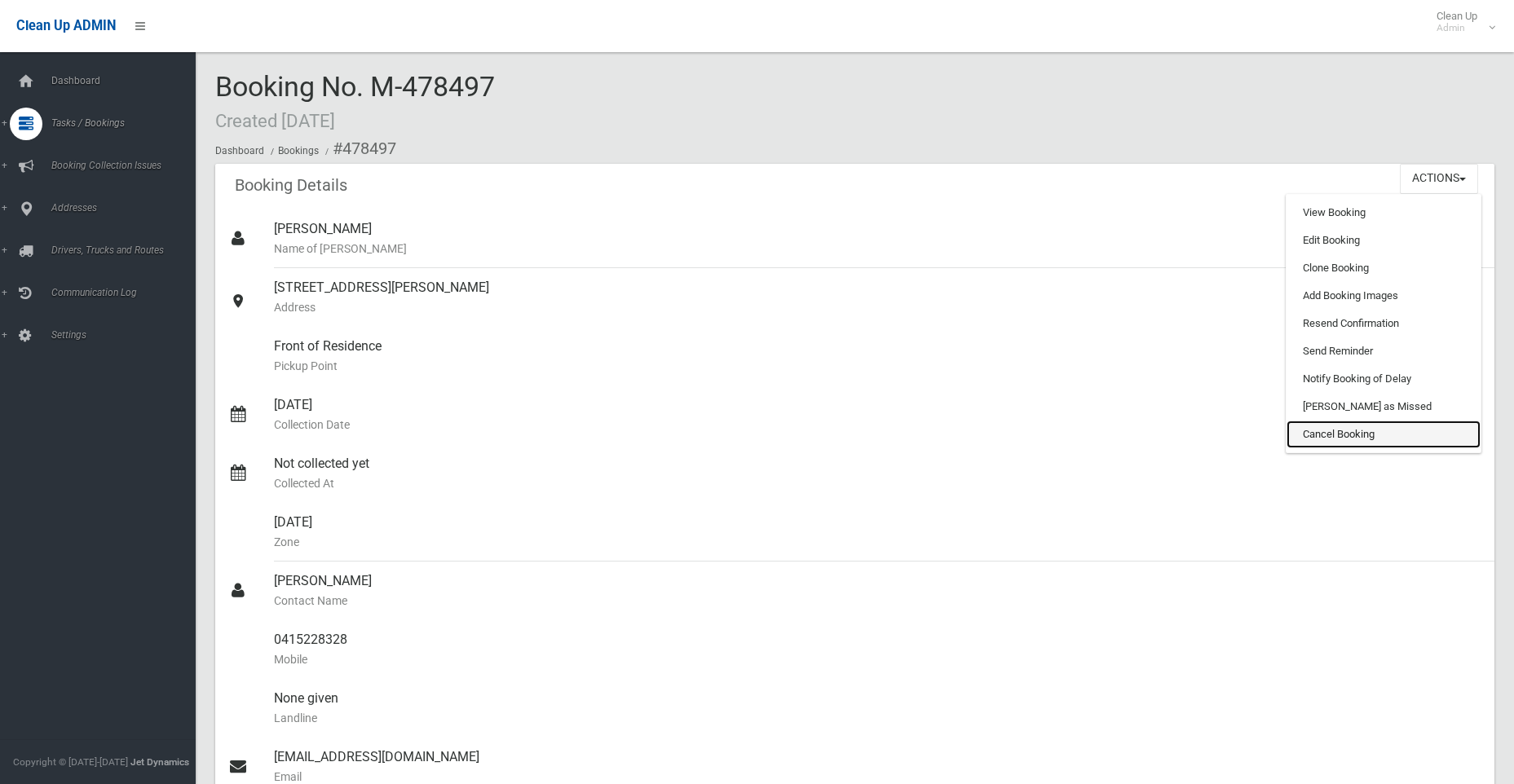
click at [1339, 431] on link "Cancel Booking" at bounding box center [1383, 435] width 194 height 28
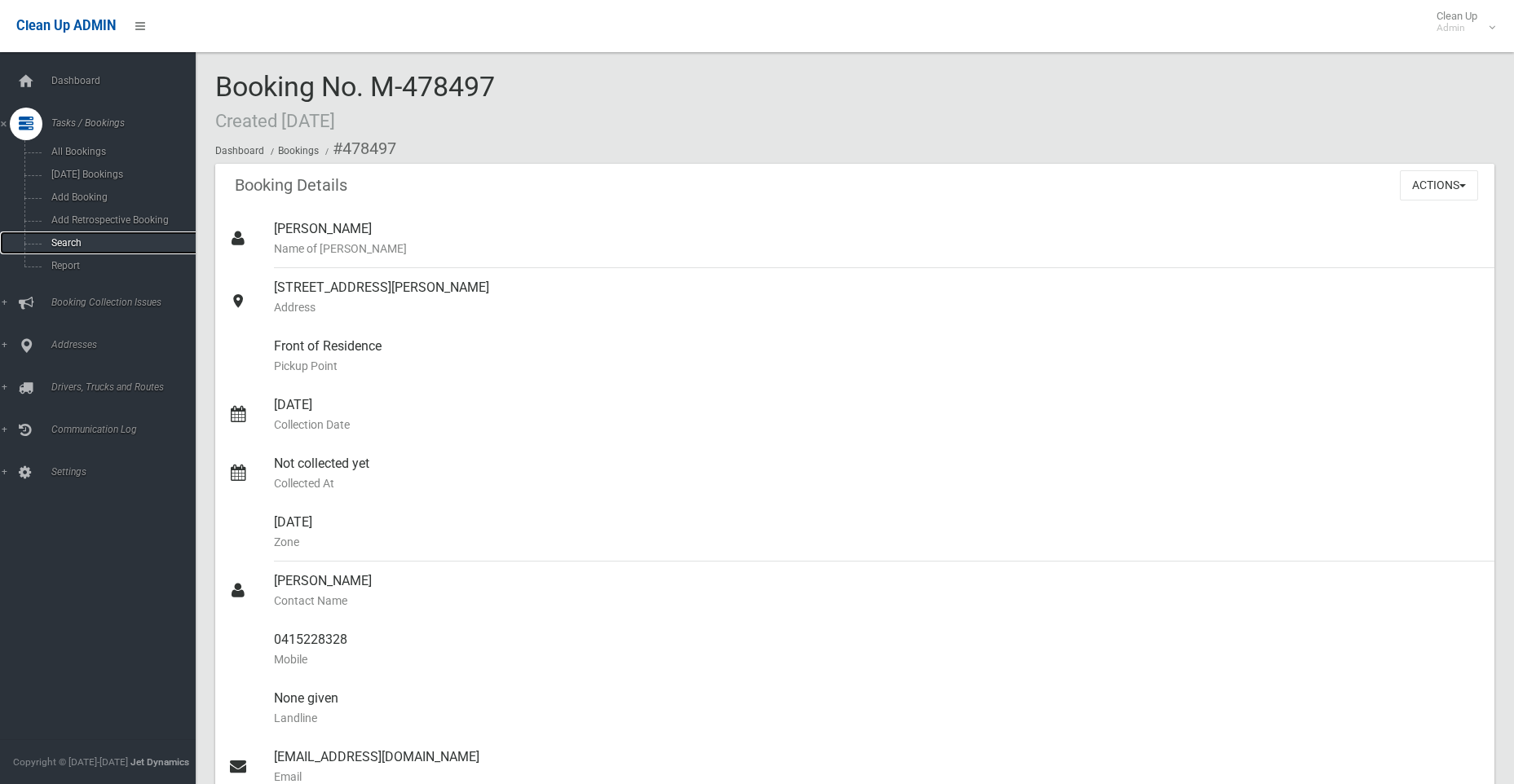
click at [68, 238] on span "Search" at bounding box center [120, 243] width 147 height 12
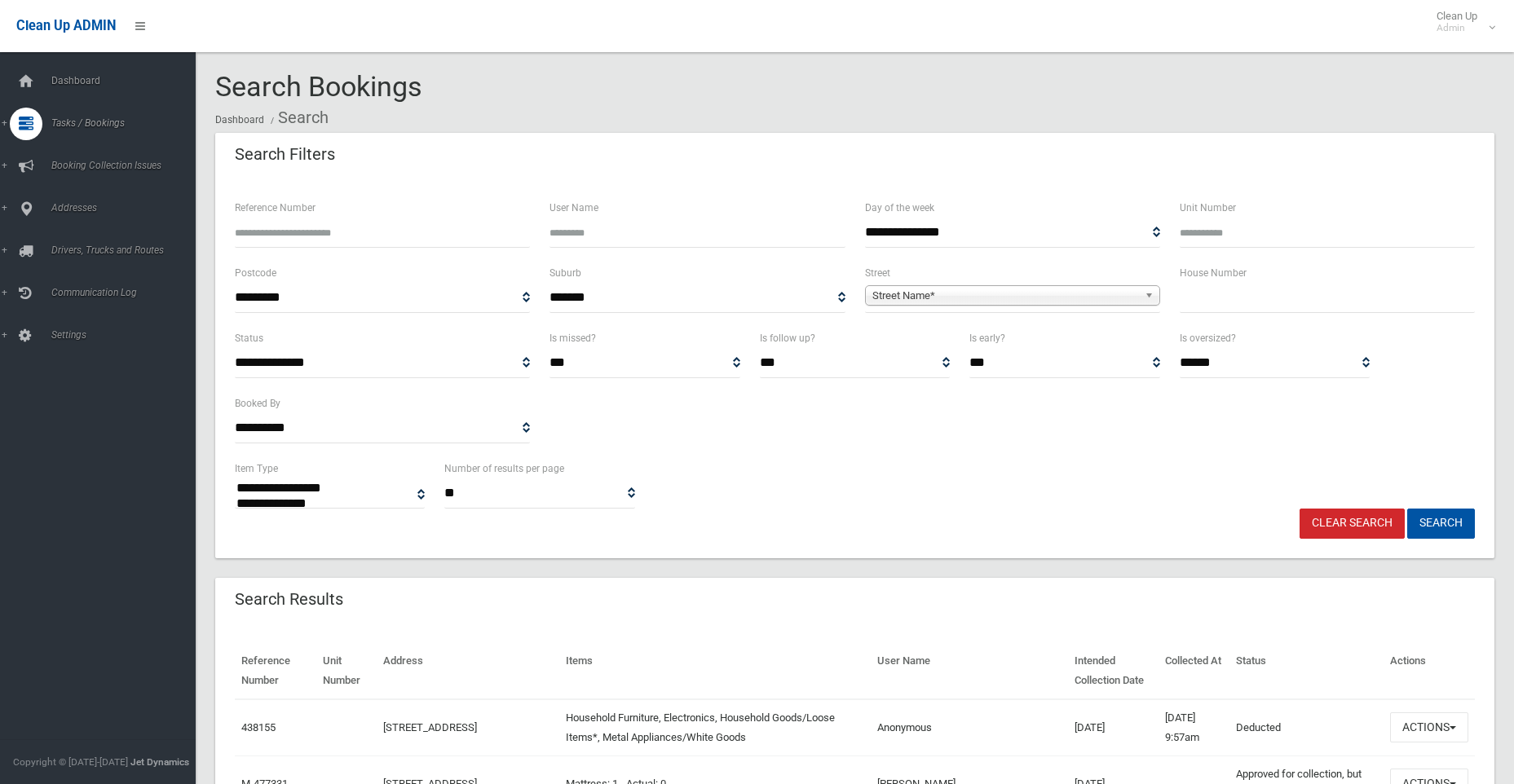
select select
click at [1205, 308] on input "text" at bounding box center [1327, 298] width 295 height 30
type input "*"
click at [933, 285] on link "Street Name*" at bounding box center [1013, 295] width 295 height 21
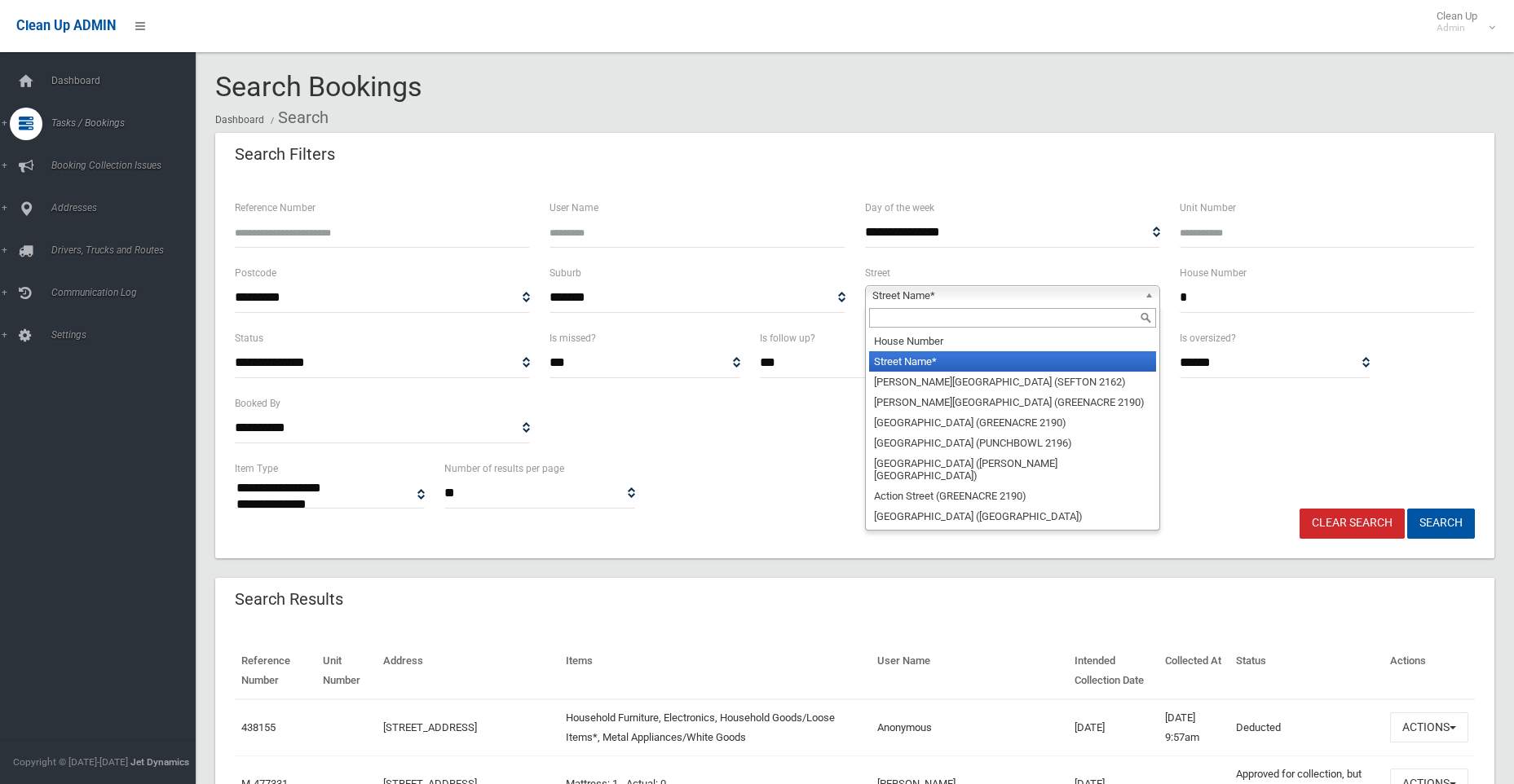
click at [912, 315] on input "text" at bounding box center [1013, 318] width 287 height 20
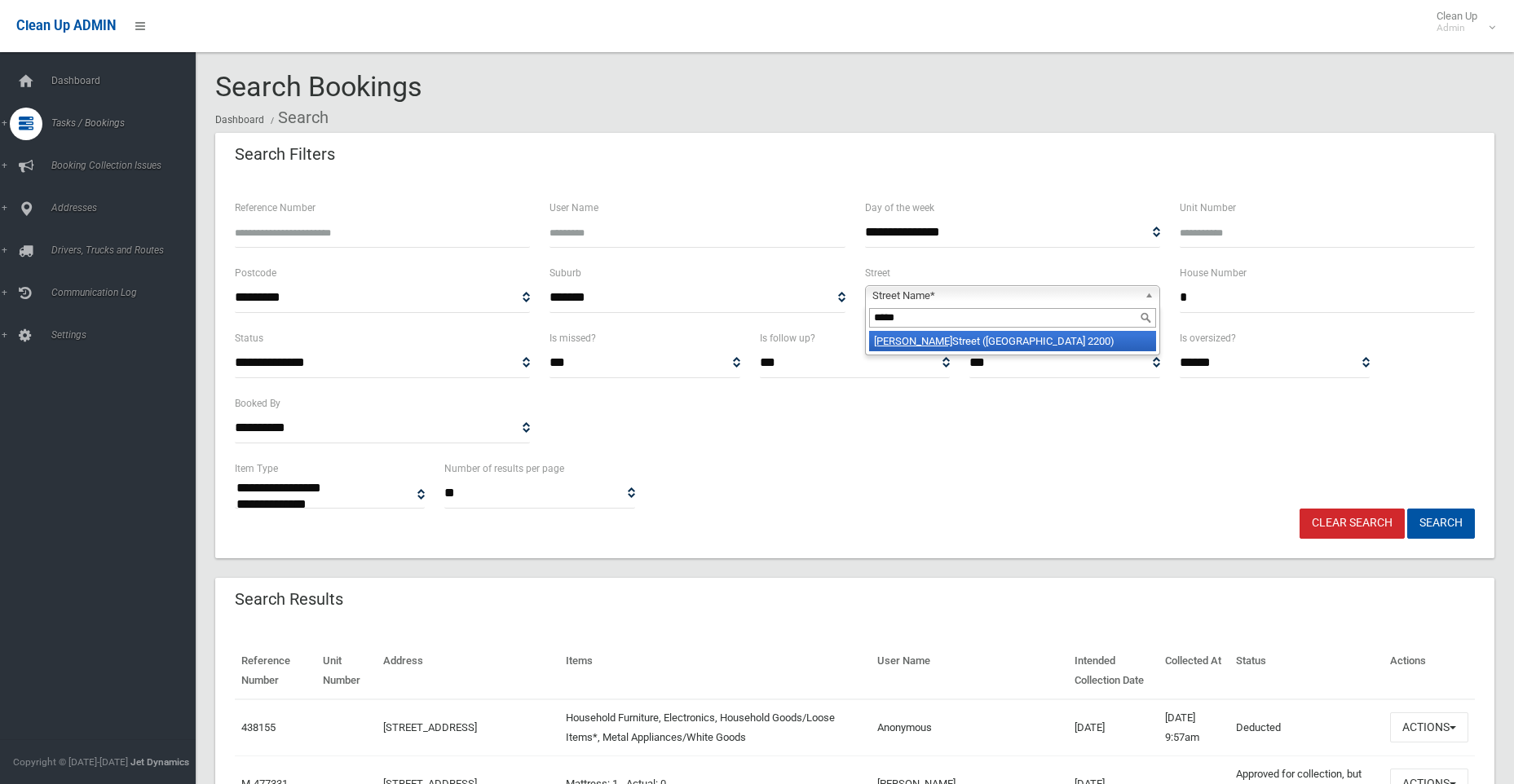
type input "*****"
click at [925, 341] on li "Skone Street (CONDELL PARK 2200)" at bounding box center [1013, 341] width 287 height 21
select select
click at [1220, 300] on input "text" at bounding box center [1327, 298] width 295 height 30
type input "*"
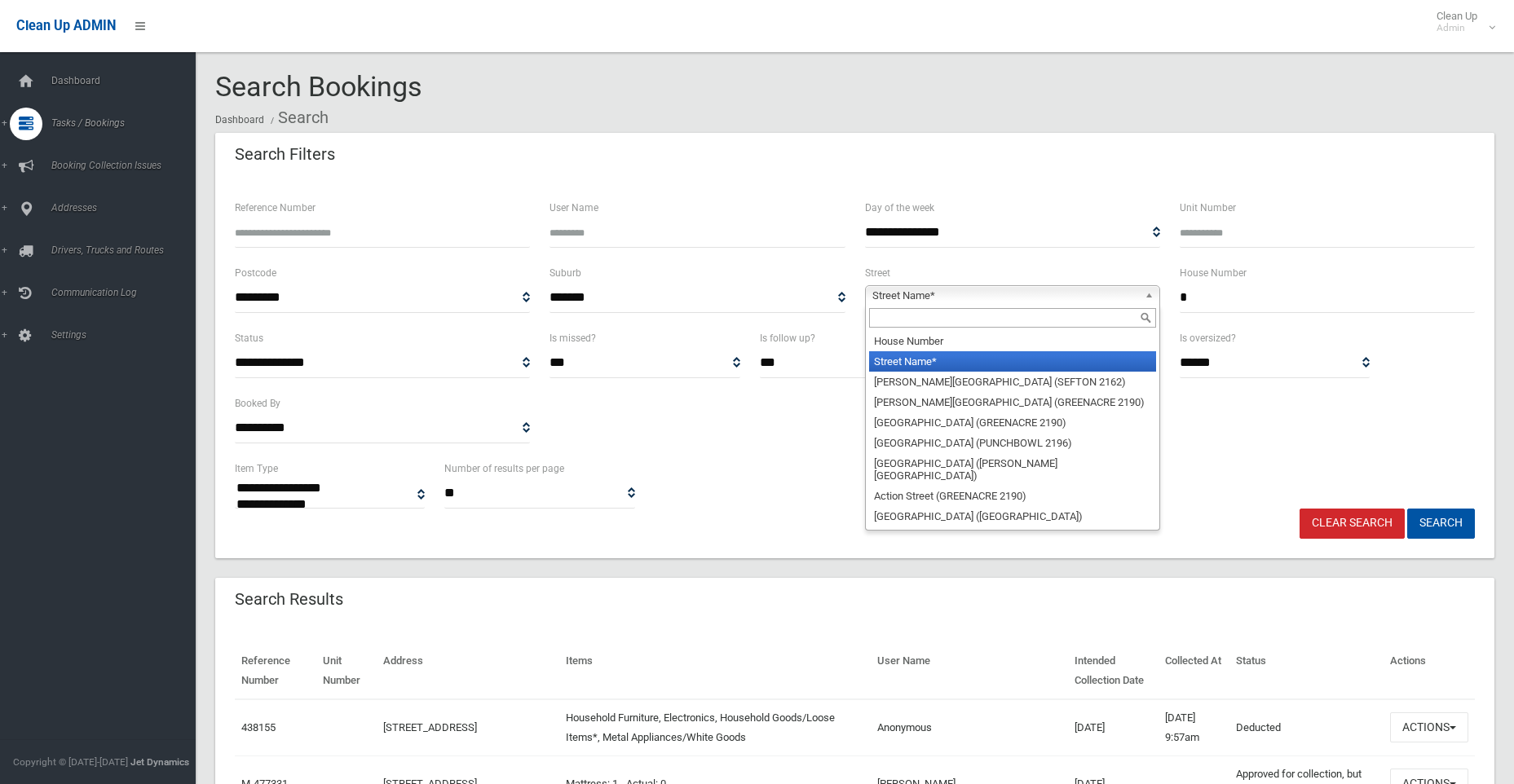
click at [1009, 295] on span "Street Name*" at bounding box center [1005, 296] width 266 height 20
click at [899, 313] on input "text" at bounding box center [1013, 318] width 287 height 20
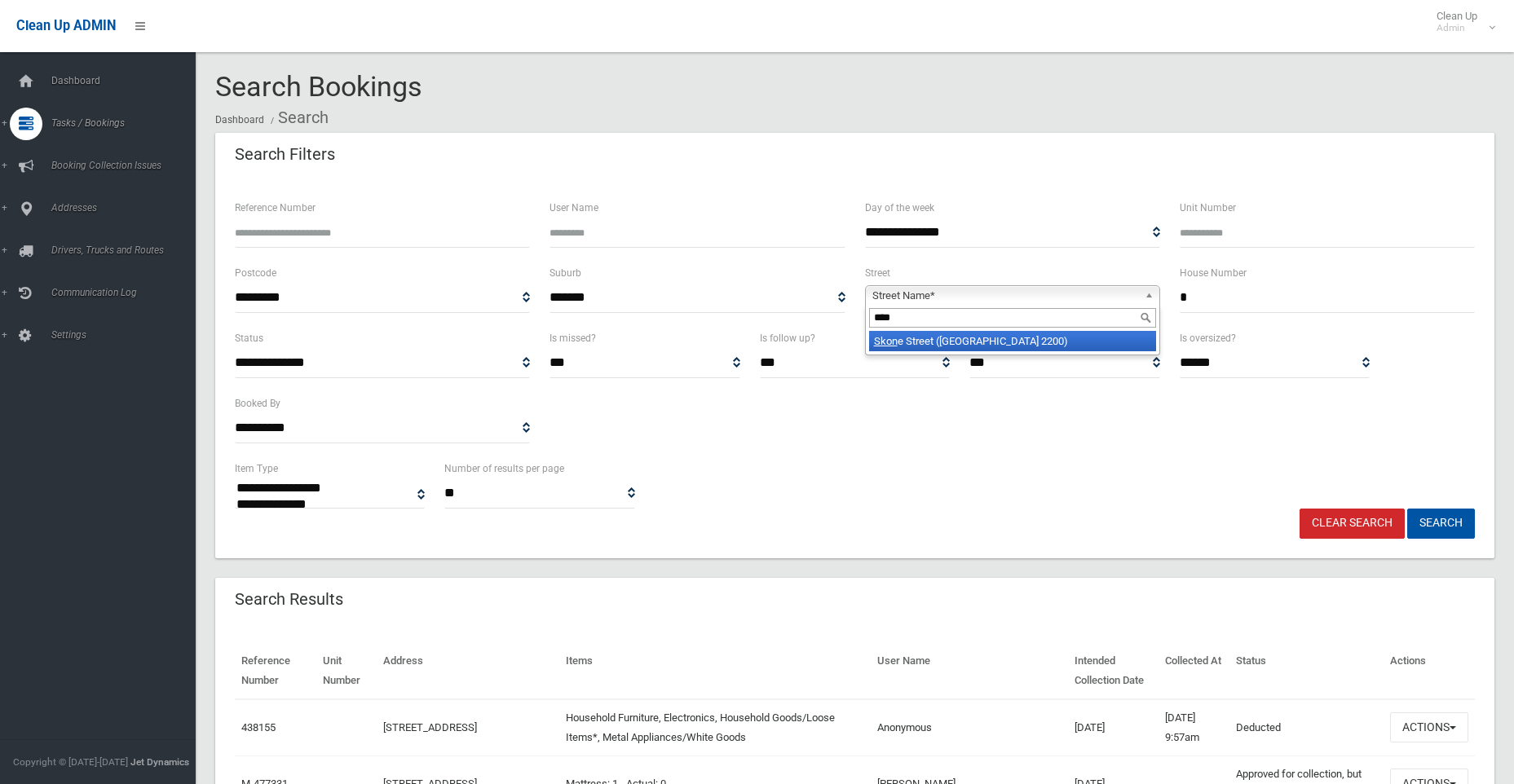
type input "*****"
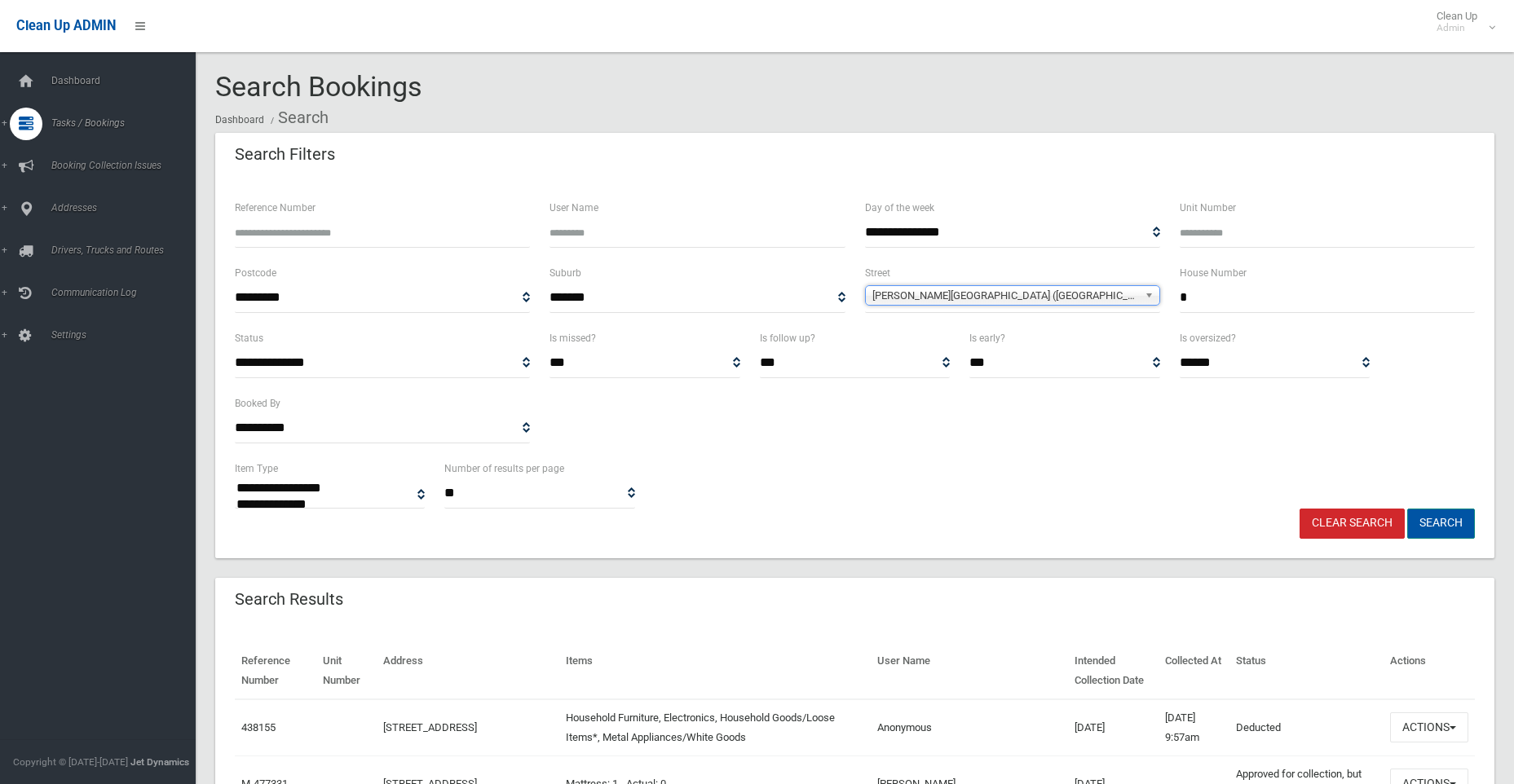
click at [1452, 517] on button "Search" at bounding box center [1441, 523] width 68 height 30
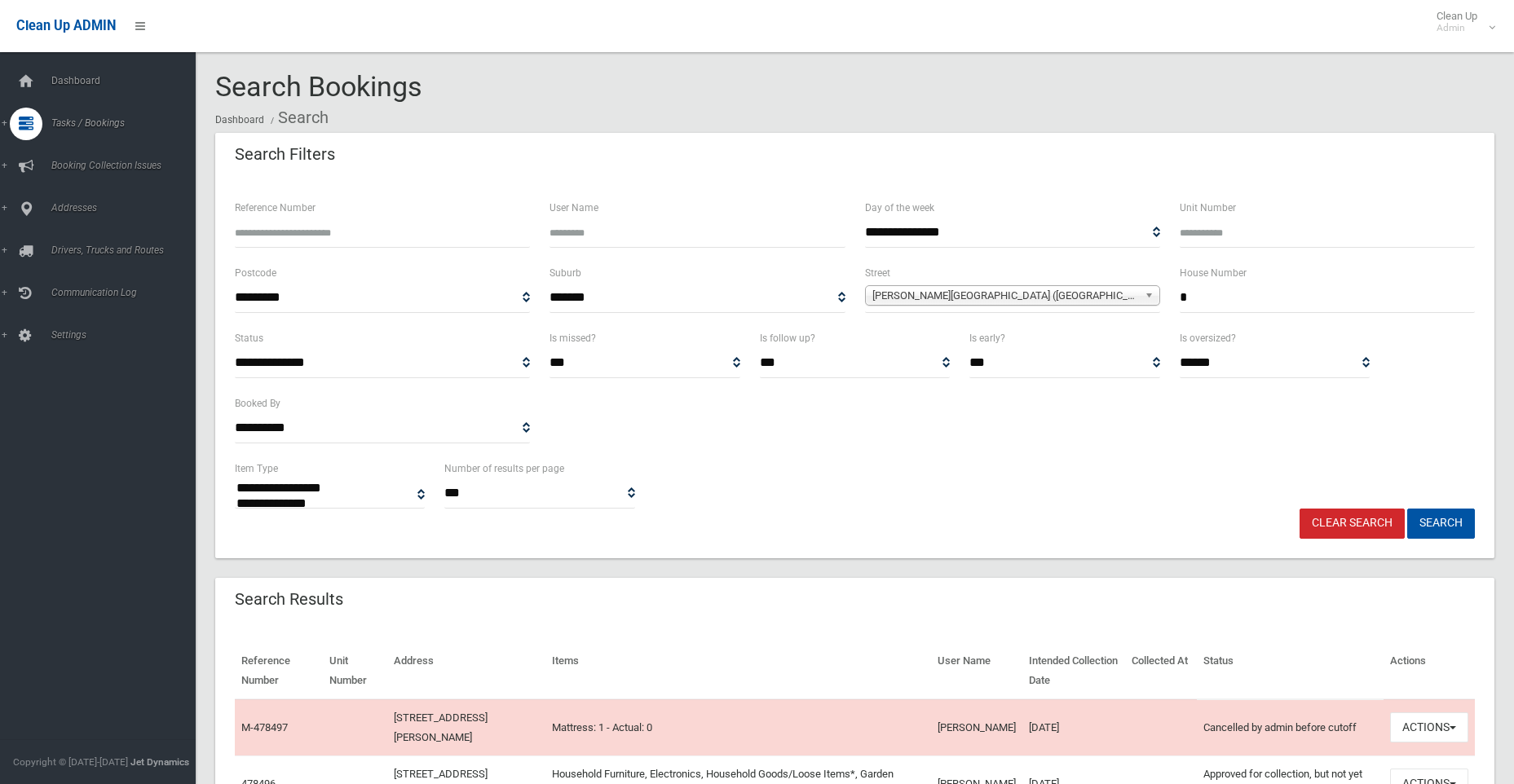
select select
